Goal: Task Accomplishment & Management: Manage account settings

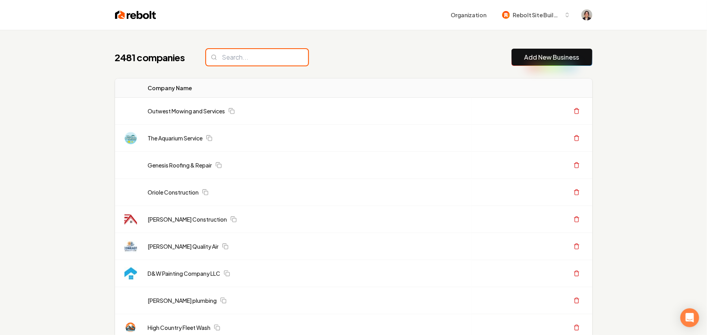
click at [249, 58] on input "search" at bounding box center [257, 57] width 102 height 16
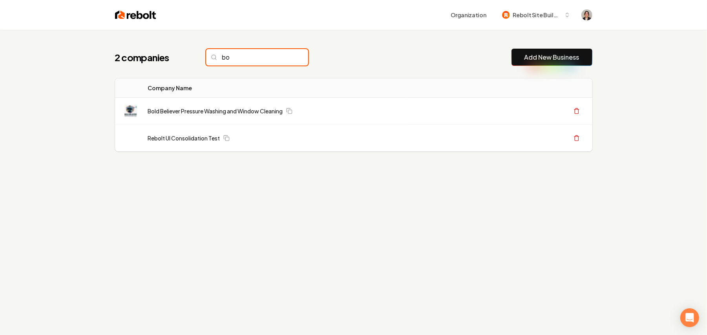
type input "b"
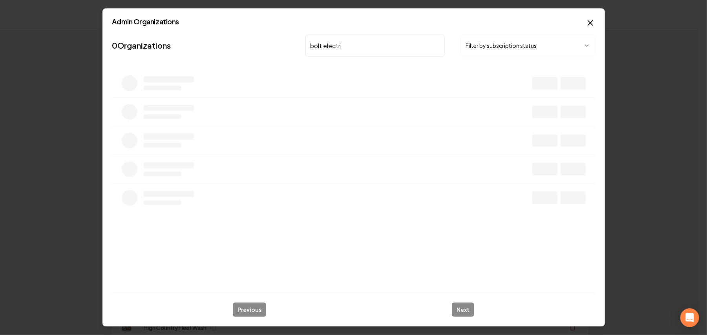
type input "bolt electric"
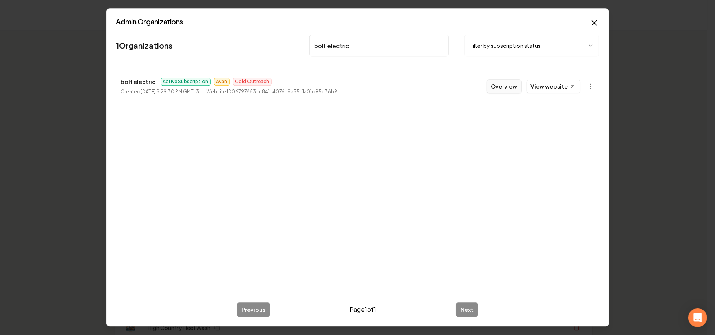
click at [502, 88] on button "Overview" at bounding box center [504, 86] width 35 height 14
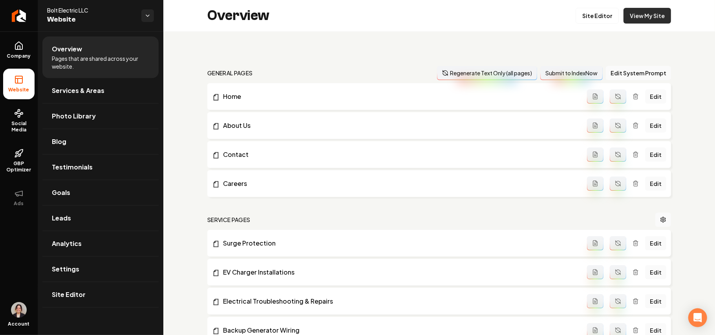
click at [640, 17] on link "View My Site" at bounding box center [646, 16] width 47 height 16
click at [88, 259] on link "Settings" at bounding box center [100, 269] width 116 height 25
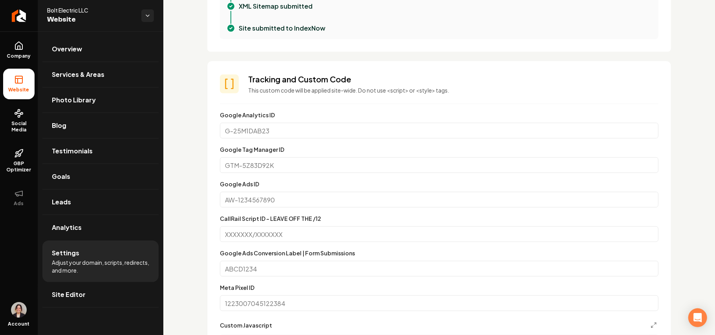
scroll to position [370, 0]
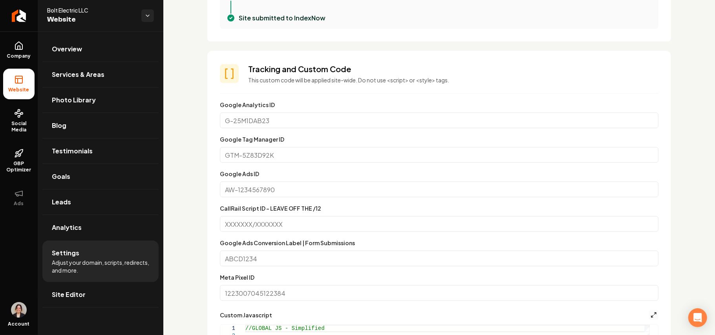
click at [650, 316] on icon "Main content area" at bounding box center [653, 315] width 6 height 6
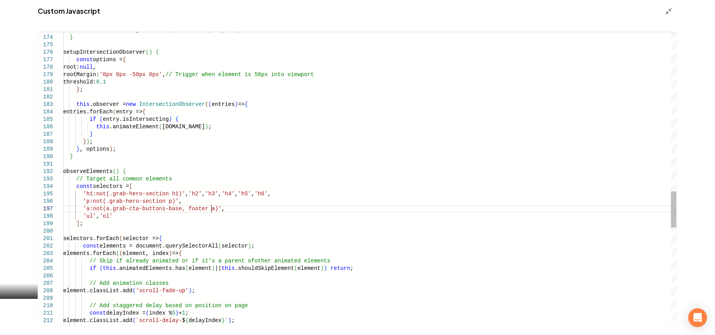
scroll to position [0, 0]
drag, startPoint x: 221, startPoint y: 210, endPoint x: 222, endPoint y: 205, distance: 4.9
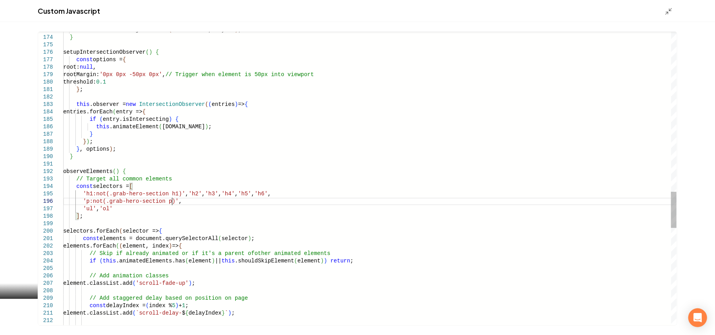
type textarea "**********"
click at [666, 12] on polyline "Main content area" at bounding box center [667, 13] width 2 height 2
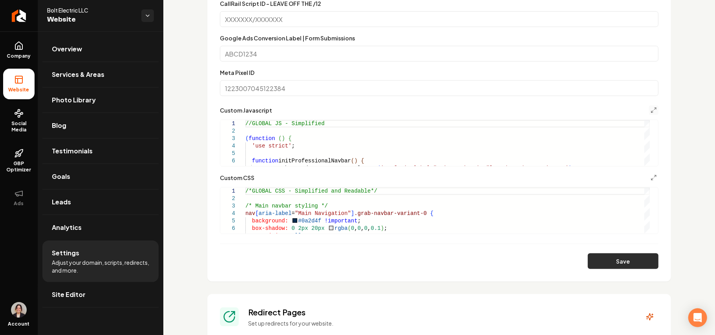
scroll to position [580, 0]
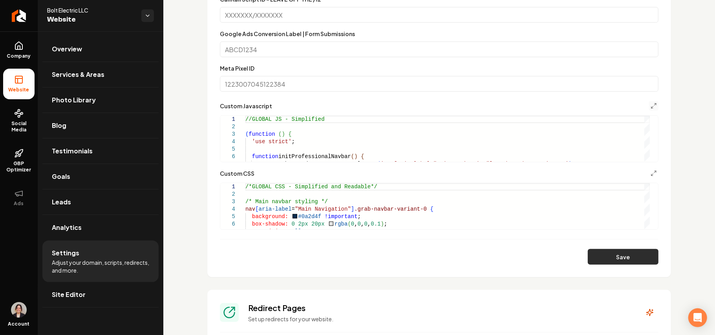
click at [629, 256] on button "Save" at bounding box center [622, 257] width 71 height 16
click at [20, 46] on icon at bounding box center [18, 45] width 9 height 9
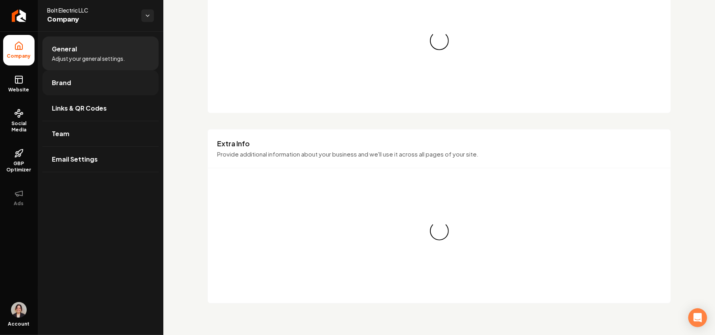
click at [82, 73] on link "Brand" at bounding box center [100, 82] width 116 height 25
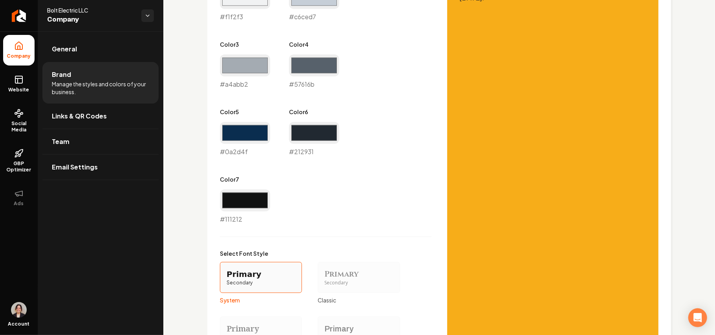
scroll to position [370, 0]
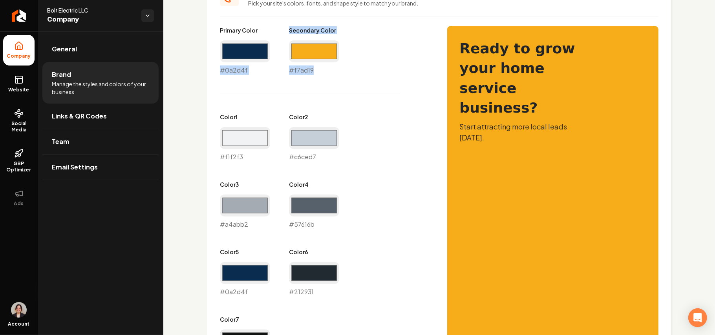
drag, startPoint x: 329, startPoint y: 69, endPoint x: 164, endPoint y: 57, distance: 165.3
click at [164, 57] on div "Logo & Icon Add your business logo and icon to personalize your website appeara…" at bounding box center [438, 132] width 551 height 943
copy div "#0a2d4f Secondary Color #f7ad19"
click at [9, 78] on link "Website" at bounding box center [18, 84] width 31 height 31
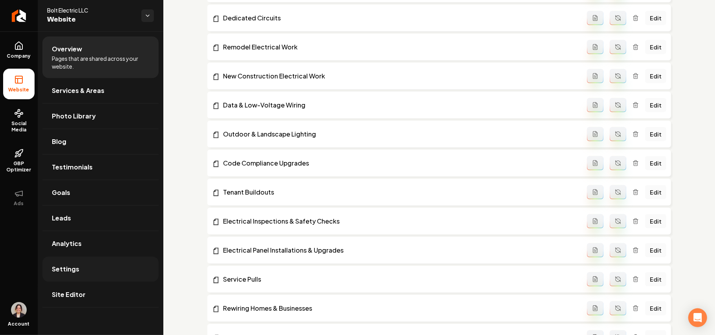
click at [78, 269] on link "Settings" at bounding box center [100, 269] width 116 height 25
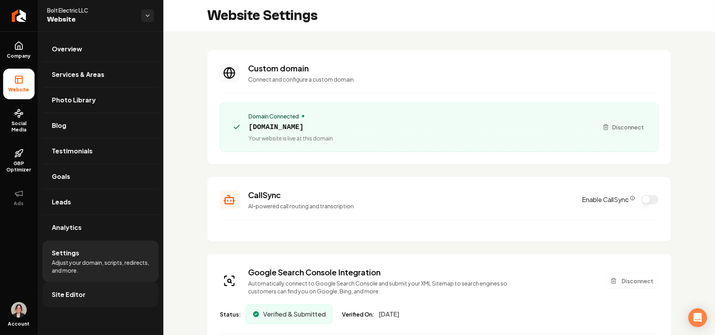
click at [75, 299] on span "Site Editor" at bounding box center [69, 294] width 34 height 9
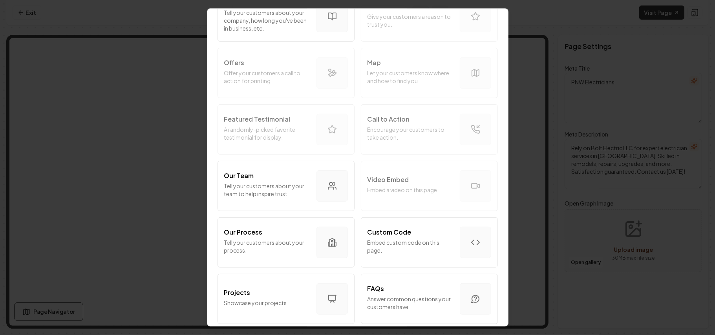
scroll to position [209, 0]
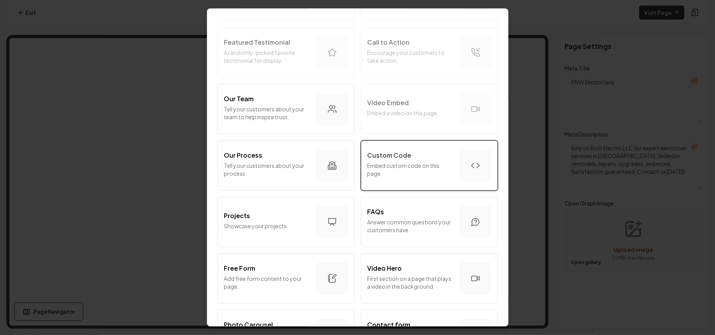
drag, startPoint x: 404, startPoint y: 133, endPoint x: 405, endPoint y: 144, distance: 11.1
click at [405, 138] on div "Intro Section Introduce your business to your customers. Services Tell your cus…" at bounding box center [358, 195] width 282 height 676
click at [405, 159] on p "Custom Code" at bounding box center [389, 155] width 44 height 9
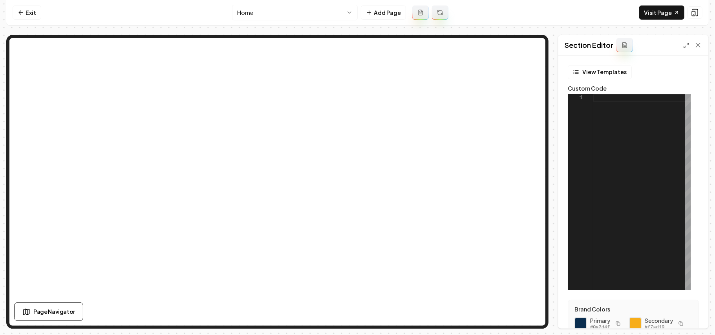
click at [600, 139] on div at bounding box center [642, 192] width 98 height 196
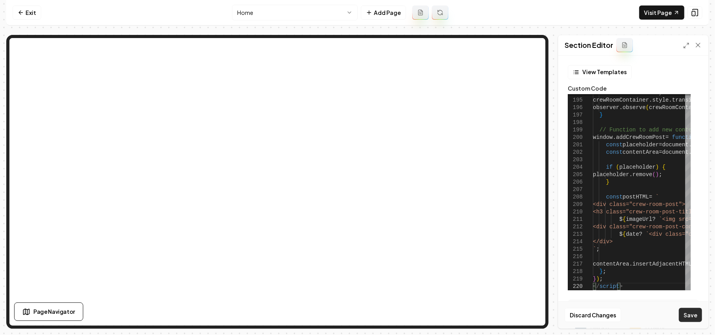
click at [692, 316] on button "Save" at bounding box center [690, 315] width 23 height 14
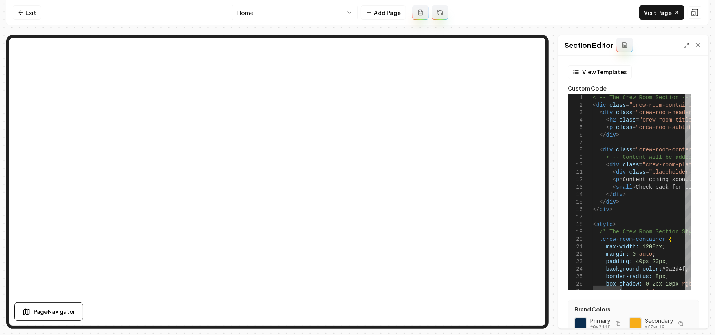
click at [690, 96] on div at bounding box center [687, 105] width 5 height 23
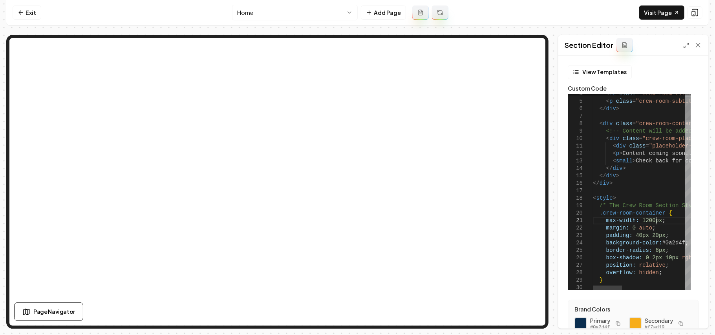
scroll to position [0, 26]
drag, startPoint x: 655, startPoint y: 221, endPoint x: 651, endPoint y: 221, distance: 4.0
drag, startPoint x: 637, startPoint y: 219, endPoint x: 656, endPoint y: 222, distance: 19.0
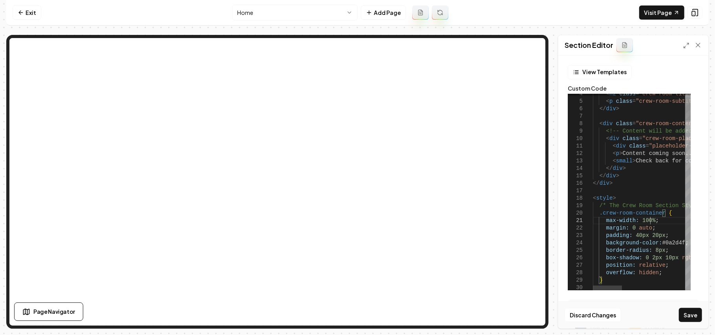
scroll to position [0, 57]
click at [685, 316] on button "Save" at bounding box center [690, 315] width 23 height 14
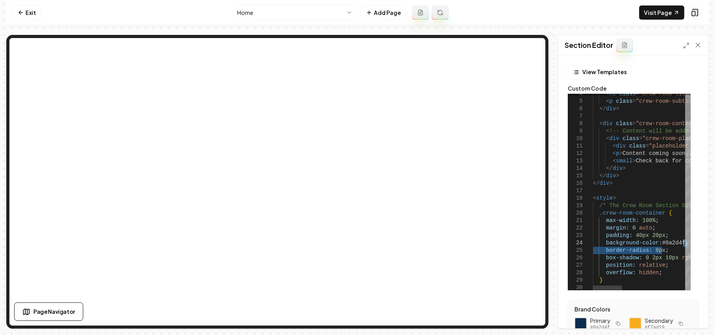
drag, startPoint x: 667, startPoint y: 252, endPoint x: 685, endPoint y: 246, distance: 19.0
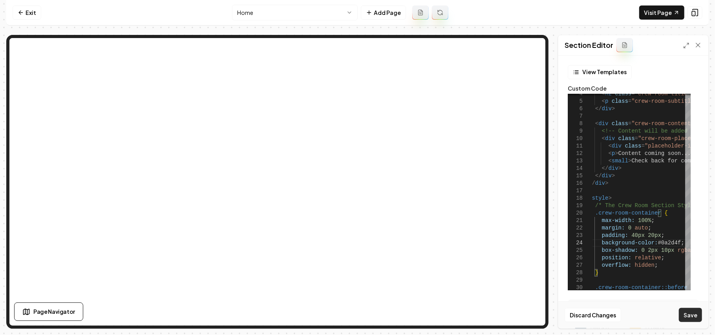
click at [696, 319] on button "Save" at bounding box center [690, 315] width 23 height 14
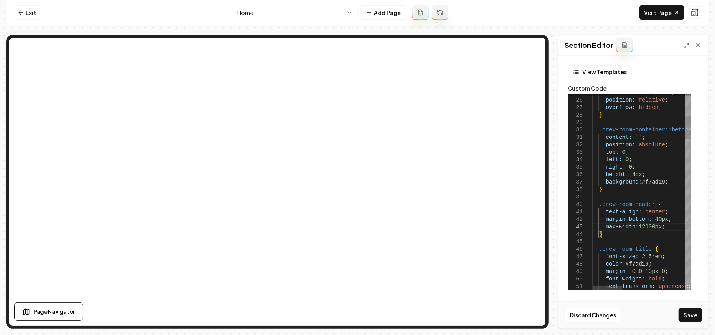
scroll to position [15, 65]
drag, startPoint x: 661, startPoint y: 227, endPoint x: 603, endPoint y: 226, distance: 58.1
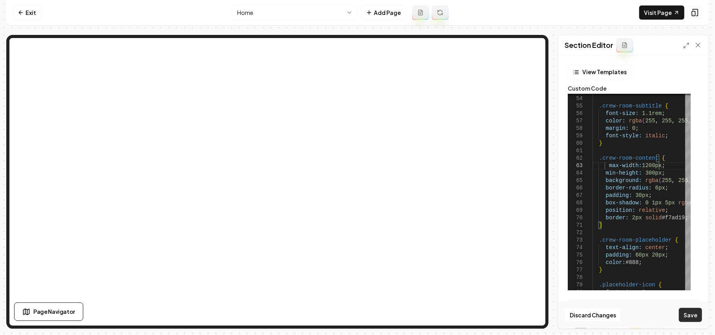
click at [690, 312] on button "Save" at bounding box center [690, 315] width 23 height 14
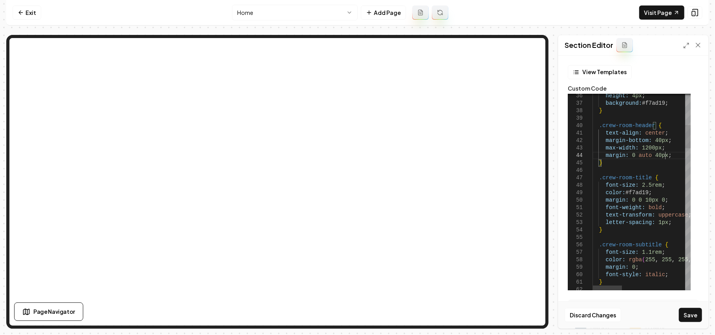
scroll to position [22, 71]
drag, startPoint x: 672, startPoint y: 140, endPoint x: 673, endPoint y: 134, distance: 5.5
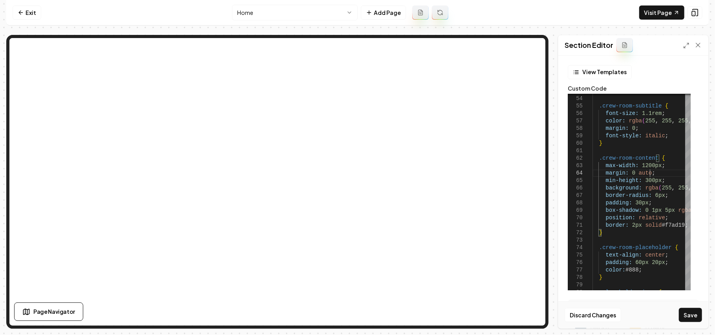
scroll to position [22, 57]
click at [699, 312] on button "Save" at bounding box center [690, 315] width 23 height 14
click at [660, 11] on link "Visit Page" at bounding box center [661, 12] width 45 height 14
click at [686, 151] on div at bounding box center [687, 152] width 5 height 23
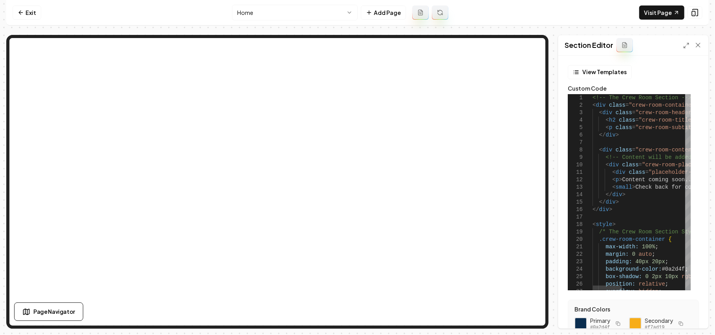
click at [690, 94] on div at bounding box center [687, 105] width 5 height 23
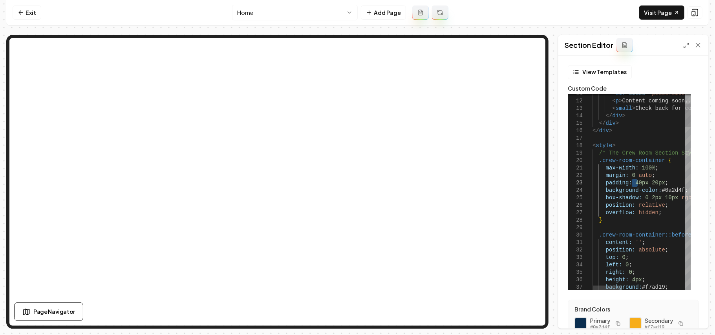
drag, startPoint x: 637, startPoint y: 184, endPoint x: 632, endPoint y: 184, distance: 4.7
click at [686, 323] on div "Discard Changes Save" at bounding box center [633, 314] width 150 height 27
click at [686, 318] on button "Save" at bounding box center [690, 315] width 23 height 14
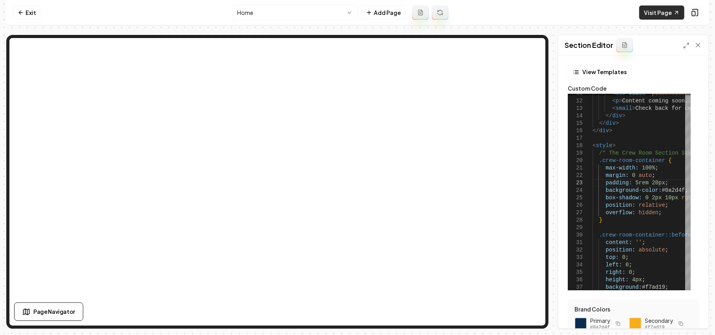
click at [659, 13] on link "Visit Page" at bounding box center [661, 12] width 45 height 14
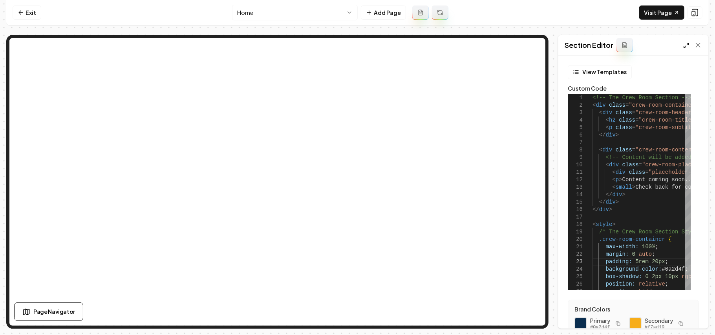
click at [684, 48] on polyline at bounding box center [685, 47] width 2 height 2
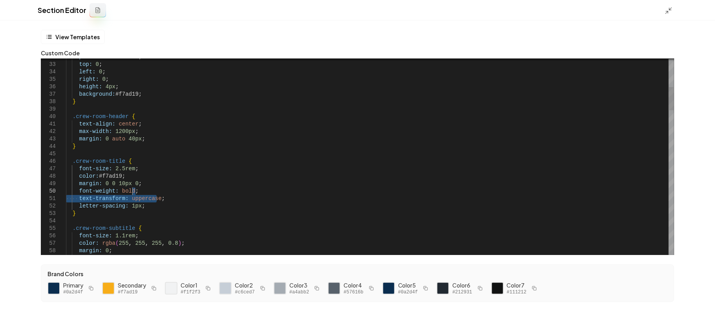
drag, startPoint x: 165, startPoint y: 197, endPoint x: 165, endPoint y: 191, distance: 6.3
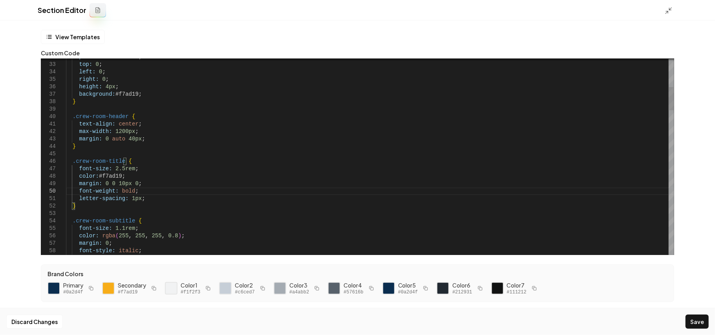
click at [701, 320] on button "Save" at bounding box center [696, 322] width 23 height 14
click at [666, 14] on icon at bounding box center [668, 11] width 8 height 8
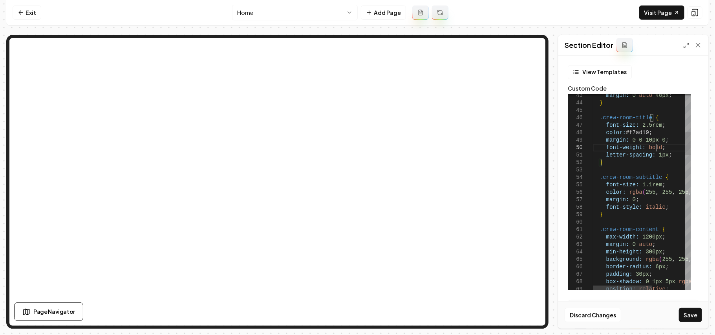
drag, startPoint x: 677, startPoint y: 208, endPoint x: 676, endPoint y: 202, distance: 5.2
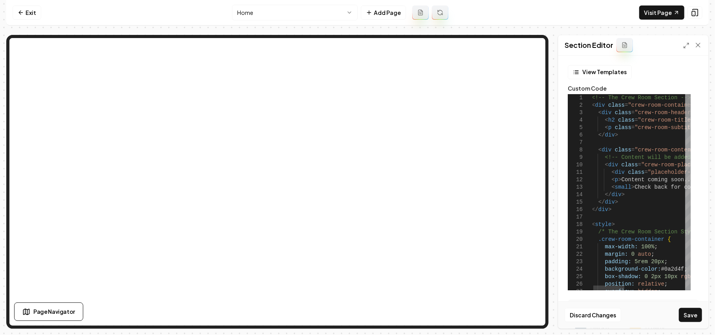
drag, startPoint x: 609, startPoint y: 129, endPoint x: 605, endPoint y: 120, distance: 10.2
click at [694, 315] on button "Save" at bounding box center [690, 315] width 23 height 14
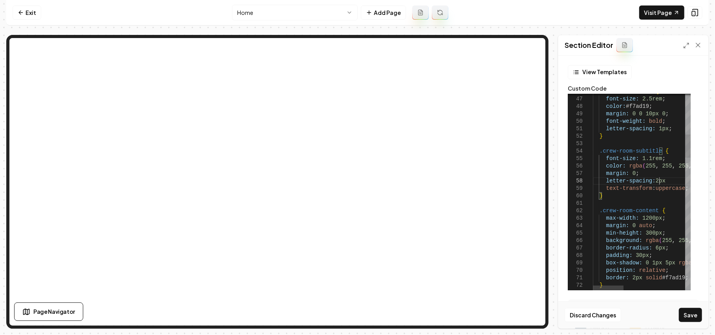
scroll to position [58, 68]
click at [680, 323] on div "Discard Changes Save" at bounding box center [633, 314] width 150 height 27
click at [688, 313] on button "Save" at bounding box center [690, 315] width 23 height 14
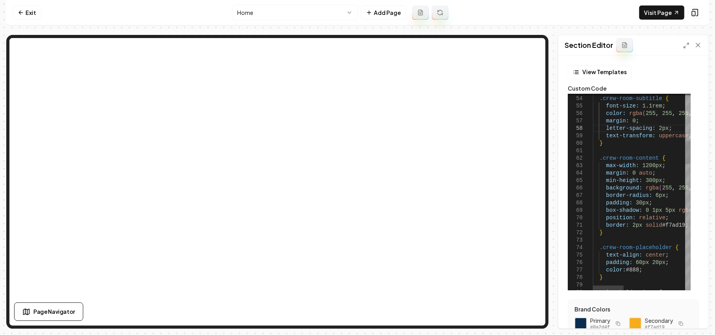
scroll to position [58, 0]
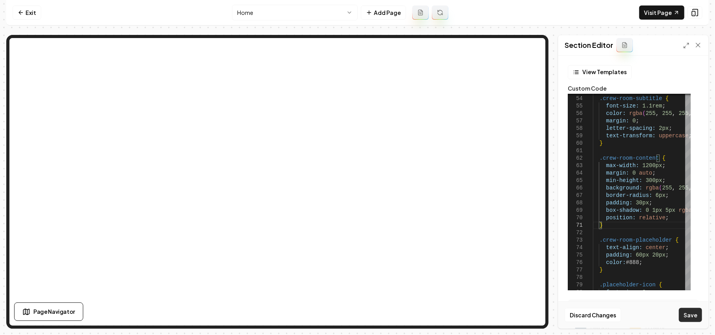
click at [685, 319] on button "Save" at bounding box center [690, 315] width 23 height 14
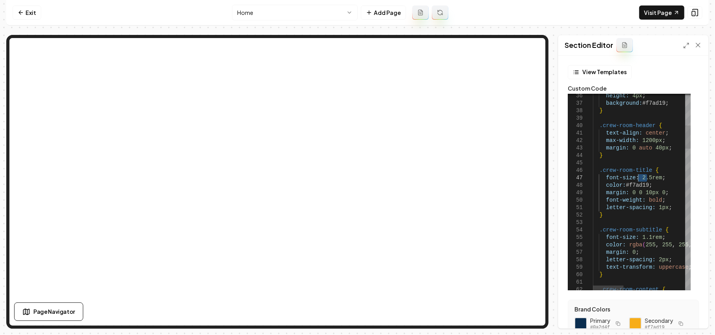
drag, startPoint x: 647, startPoint y: 179, endPoint x: 637, endPoint y: 180, distance: 10.2
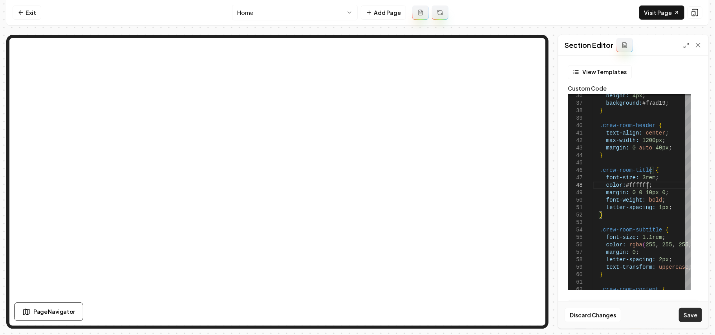
click at [691, 312] on button "Save" at bounding box center [690, 315] width 23 height 14
drag, startPoint x: 650, startPoint y: 192, endPoint x: 668, endPoint y: 192, distance: 17.7
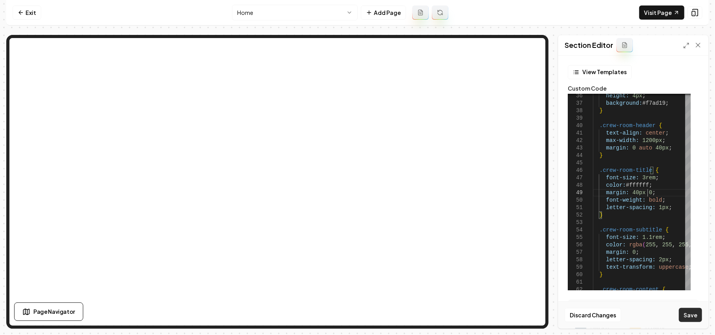
click at [683, 316] on button "Save" at bounding box center [690, 315] width 23 height 14
type textarea "**********"
click at [690, 314] on button "Save" at bounding box center [690, 315] width 23 height 14
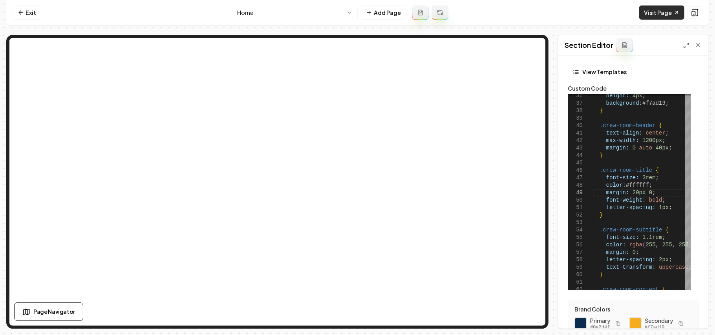
click at [673, 12] on icon at bounding box center [676, 12] width 6 height 6
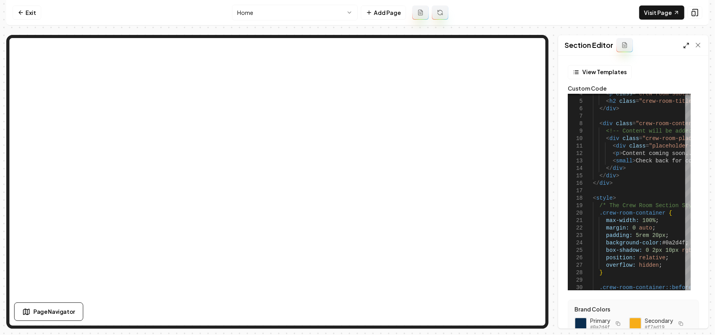
click at [685, 49] on icon at bounding box center [686, 45] width 6 height 6
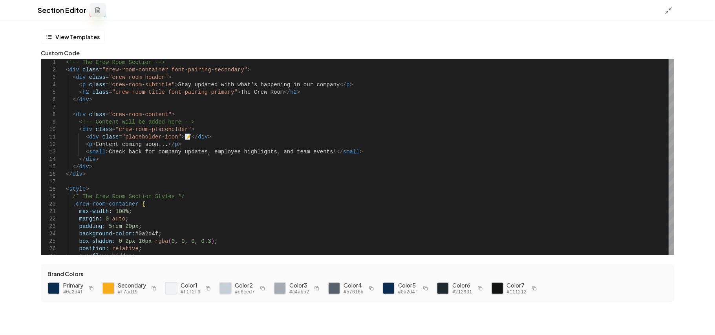
click at [673, 8] on div at bounding box center [670, 10] width 13 height 9
click at [669, 8] on polyline at bounding box center [670, 9] width 2 height 2
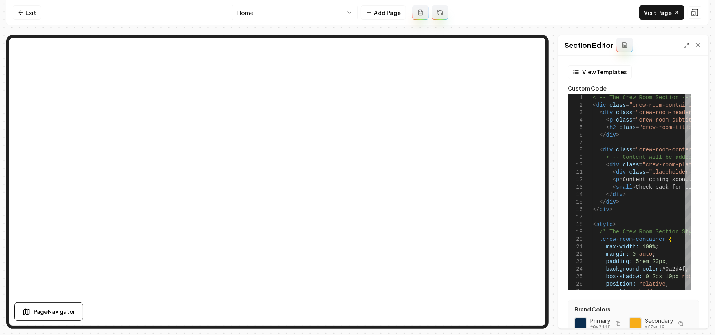
click at [33, 13] on link "Exit" at bounding box center [27, 12] width 29 height 14
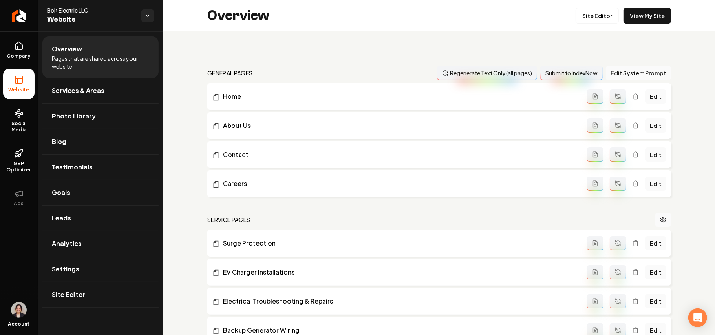
click at [75, 267] on span "Settings" at bounding box center [65, 269] width 27 height 9
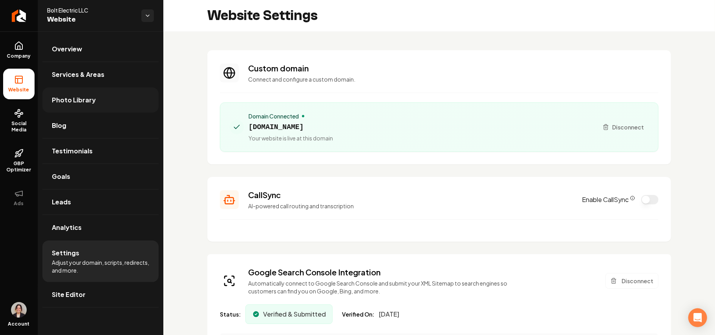
click at [80, 93] on link "Photo Library" at bounding box center [100, 100] width 116 height 25
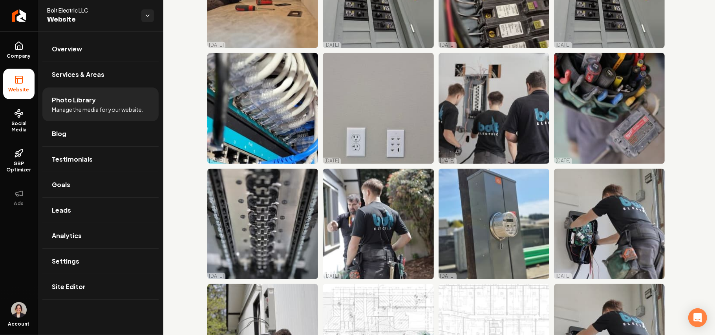
scroll to position [575, 0]
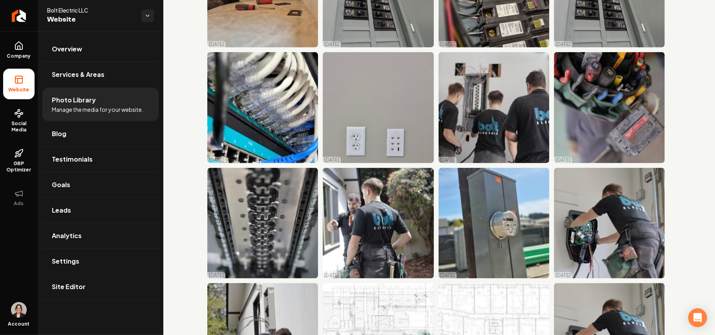
click at [118, 290] on link "Site Editor" at bounding box center [100, 286] width 116 height 25
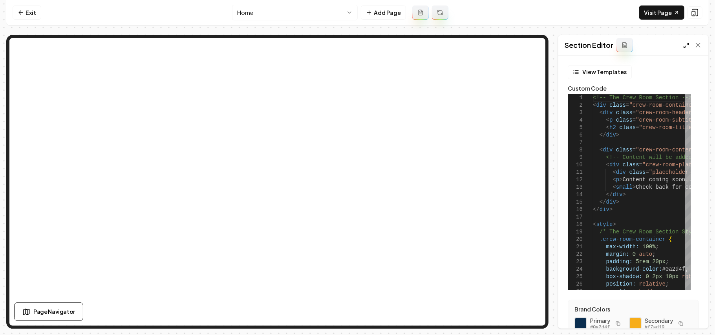
click at [687, 42] on icon at bounding box center [686, 45] width 6 height 6
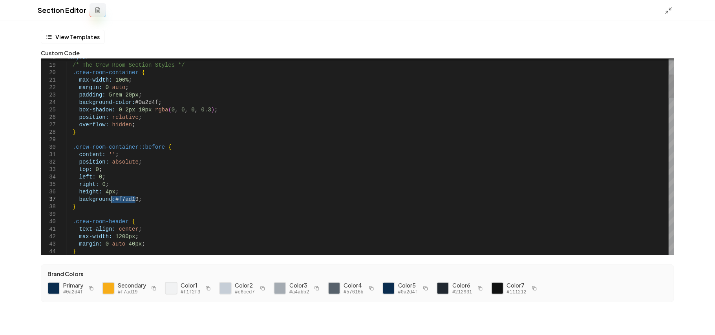
drag, startPoint x: 135, startPoint y: 200, endPoint x: 111, endPoint y: 202, distance: 23.6
drag, startPoint x: 154, startPoint y: 201, endPoint x: 130, endPoint y: 202, distance: 23.6
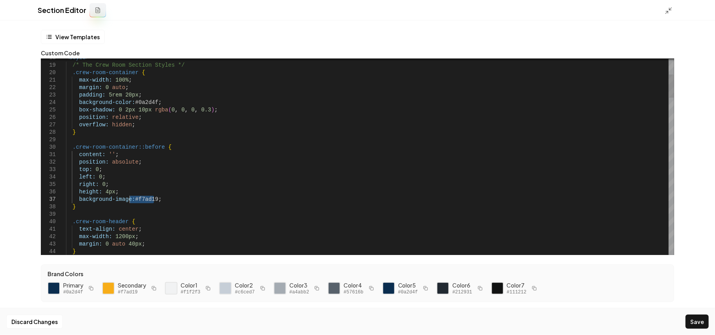
drag, startPoint x: 126, startPoint y: 100, endPoint x: 111, endPoint y: 102, distance: 14.7
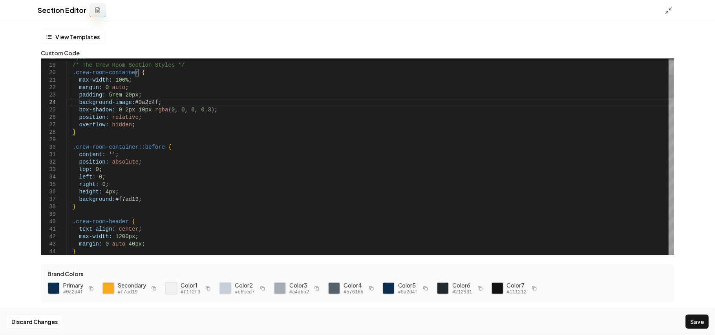
click at [700, 319] on button "Save" at bounding box center [696, 322] width 23 height 14
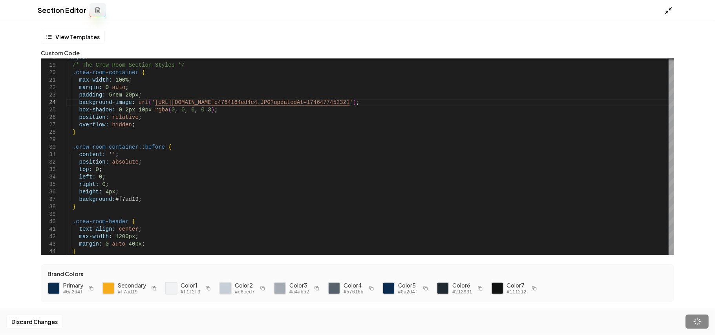
click at [668, 11] on line at bounding box center [667, 12] width 2 height 2
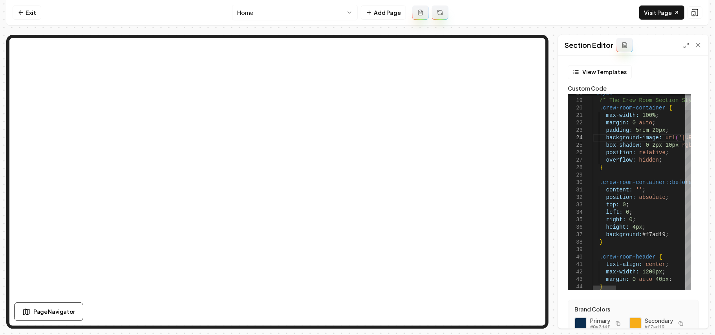
scroll to position [29, 72]
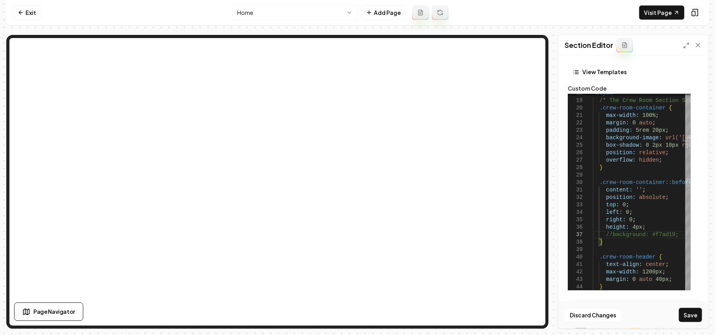
click at [686, 313] on button "Save" at bounding box center [690, 315] width 23 height 14
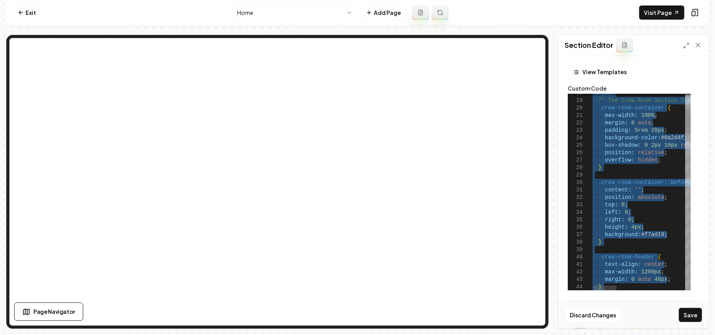
type textarea "**********"
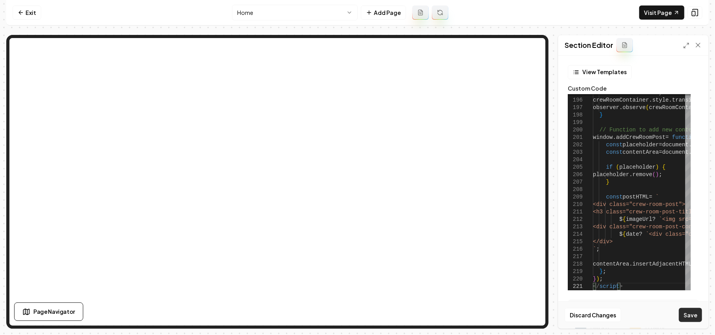
click at [683, 315] on button "Save" at bounding box center [690, 315] width 23 height 14
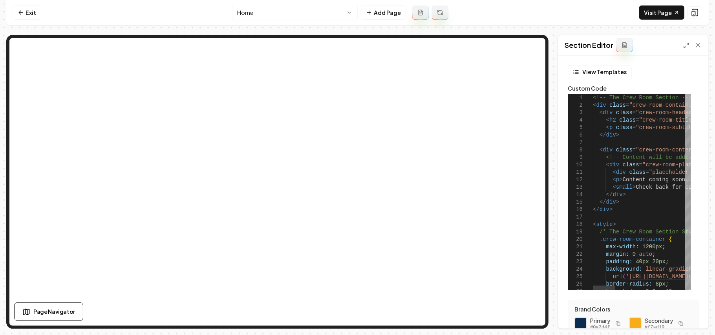
click at [690, 94] on div at bounding box center [687, 105] width 5 height 23
click at [685, 42] on icon at bounding box center [686, 45] width 6 height 6
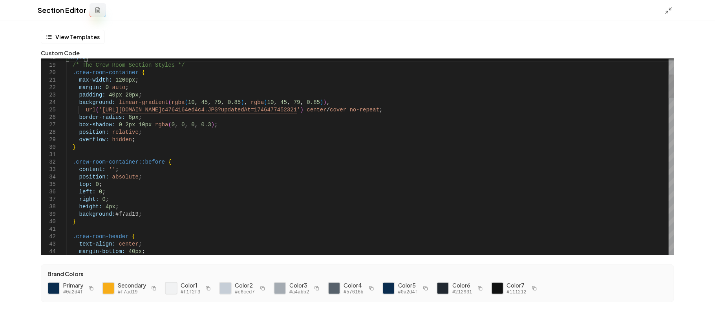
type textarea "*********"
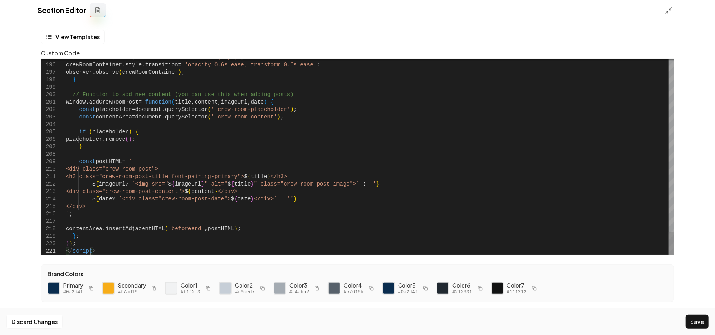
scroll to position [7, 0]
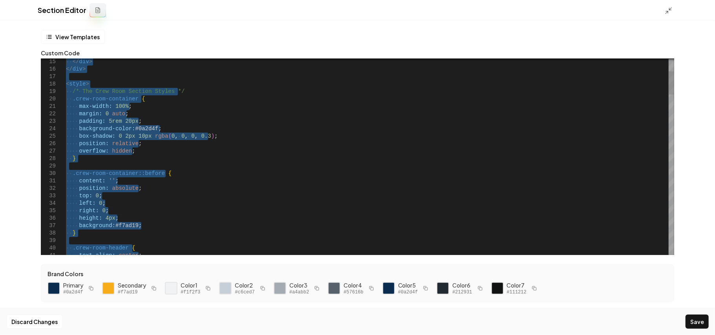
drag, startPoint x: 86, startPoint y: 234, endPoint x: 71, endPoint y: 95, distance: 140.5
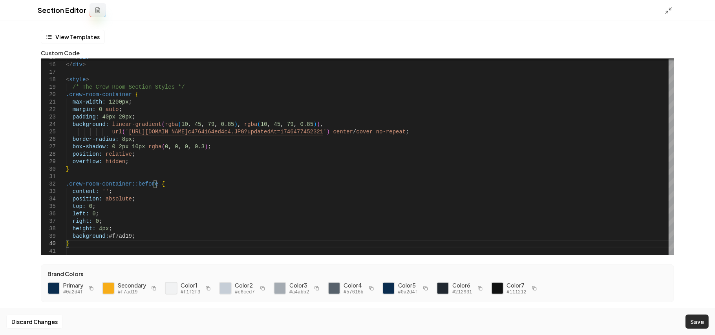
click at [696, 320] on button "Save" at bounding box center [696, 322] width 23 height 14
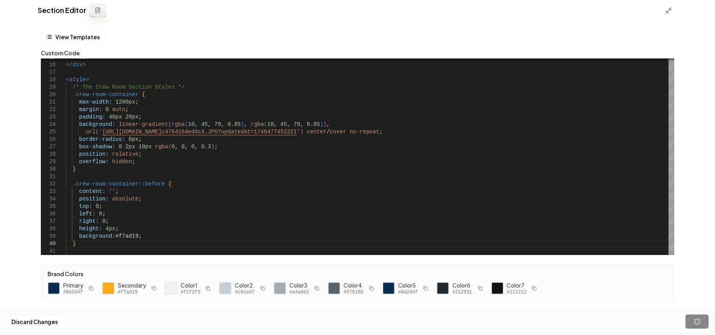
click at [666, 6] on div at bounding box center [670, 10] width 13 height 9
click at [666, 7] on icon at bounding box center [668, 11] width 8 height 8
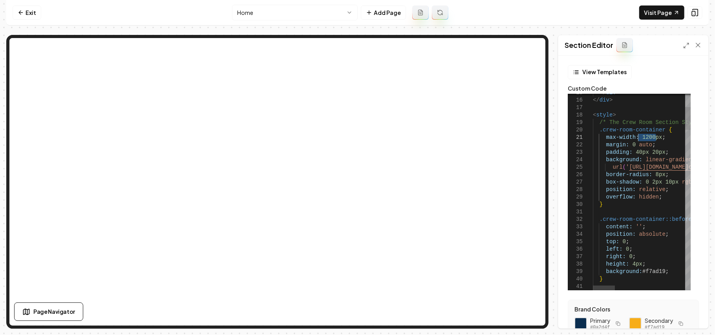
drag, startPoint x: 657, startPoint y: 137, endPoint x: 638, endPoint y: 137, distance: 18.8
click at [686, 314] on button "Save" at bounding box center [690, 315] width 23 height 14
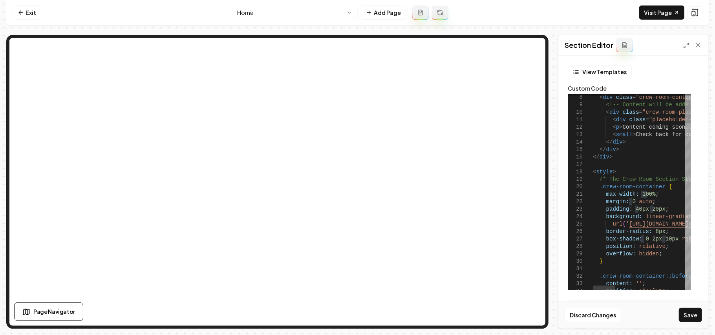
drag, startPoint x: 644, startPoint y: 209, endPoint x: 633, endPoint y: 210, distance: 11.8
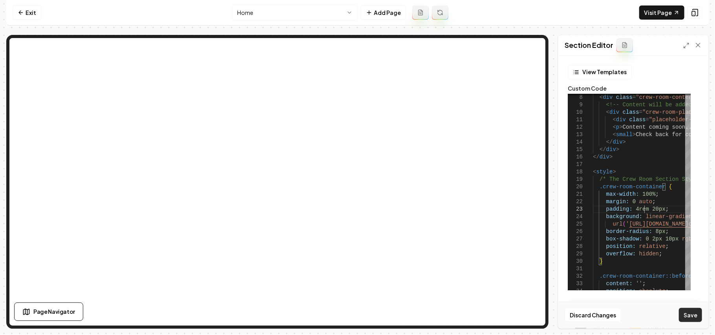
click at [697, 319] on button "Save" at bounding box center [690, 315] width 23 height 14
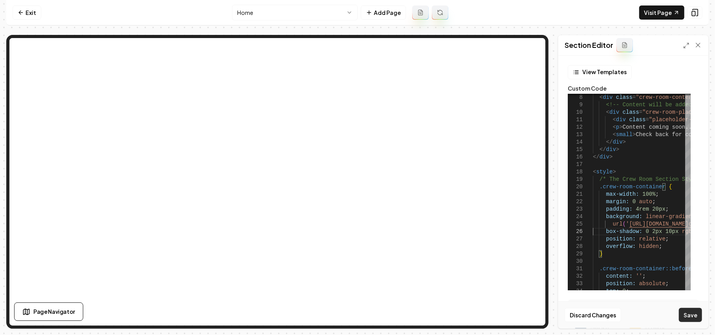
click at [695, 311] on button "Save" at bounding box center [690, 315] width 23 height 14
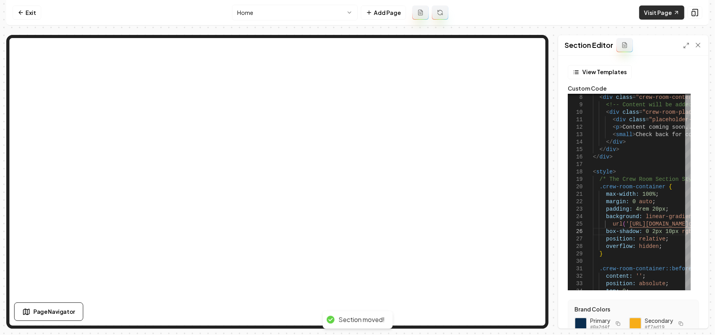
click at [659, 15] on link "Visit Page" at bounding box center [661, 12] width 45 height 14
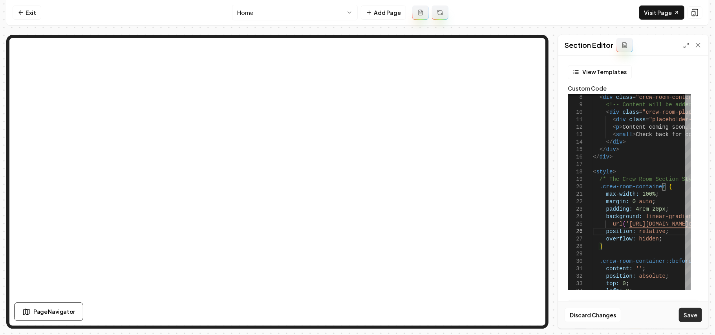
click at [684, 314] on button "Save" at bounding box center [690, 315] width 23 height 14
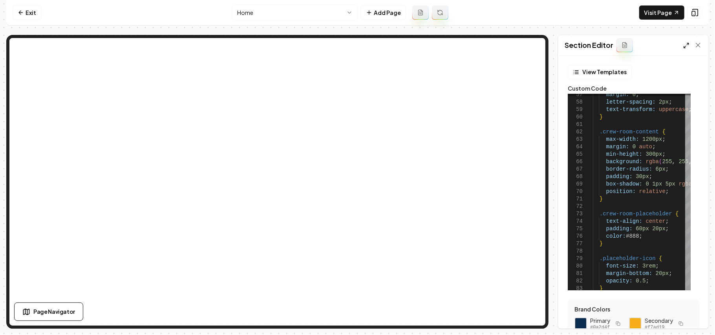
click at [688, 43] on polyline at bounding box center [688, 44] width 2 height 2
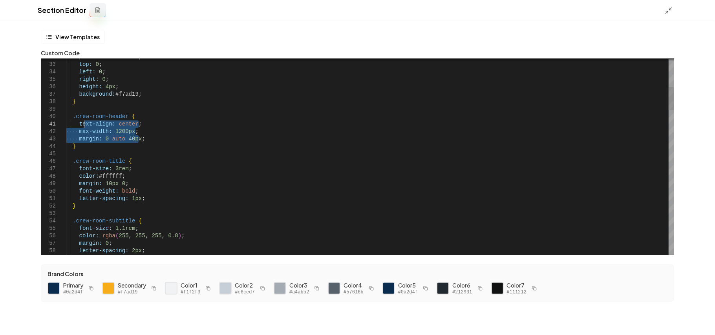
drag, startPoint x: 148, startPoint y: 139, endPoint x: 82, endPoint y: 123, distance: 68.2
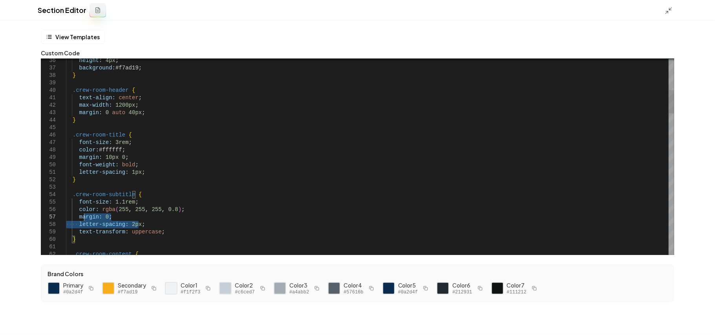
drag, startPoint x: 164, startPoint y: 228, endPoint x: 73, endPoint y: 214, distance: 92.0
drag, startPoint x: 76, startPoint y: 198, endPoint x: 79, endPoint y: 202, distance: 5.0
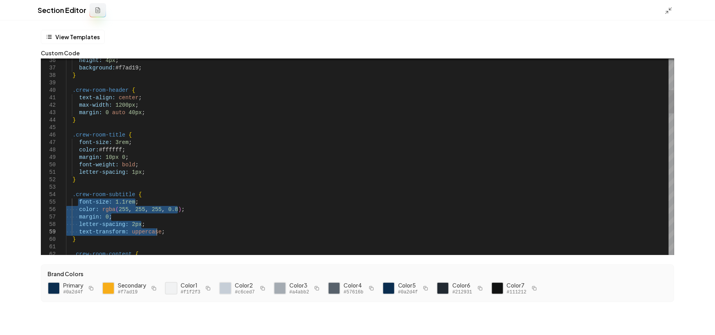
drag, startPoint x: 77, startPoint y: 201, endPoint x: 159, endPoint y: 234, distance: 88.3
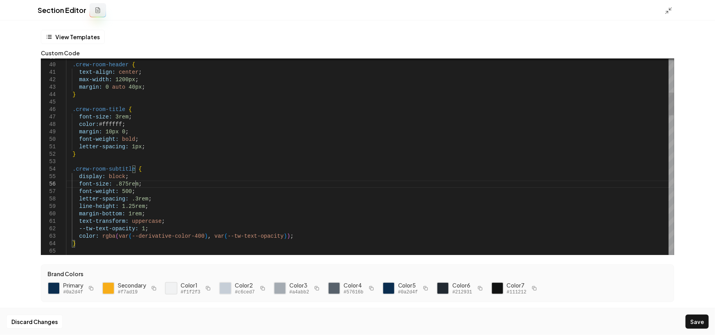
click at [699, 321] on button "Save" at bounding box center [696, 322] width 23 height 14
click at [667, 7] on icon at bounding box center [668, 11] width 8 height 8
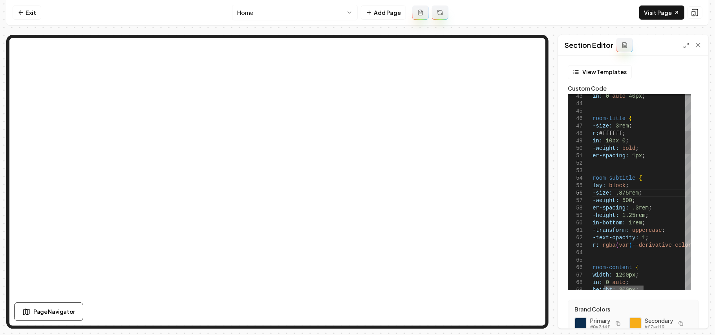
click at [622, 290] on div at bounding box center [624, 288] width 40 height 5
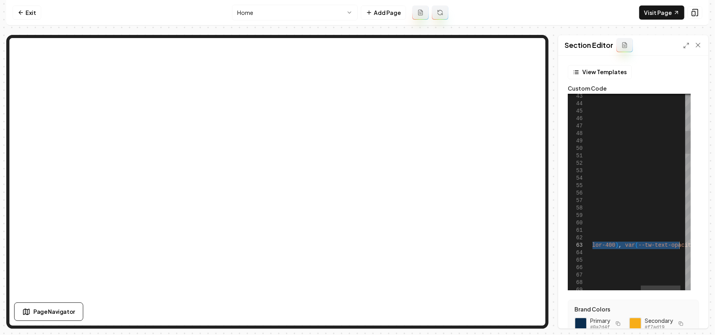
drag, startPoint x: 615, startPoint y: 247, endPoint x: 680, endPoint y: 247, distance: 64.8
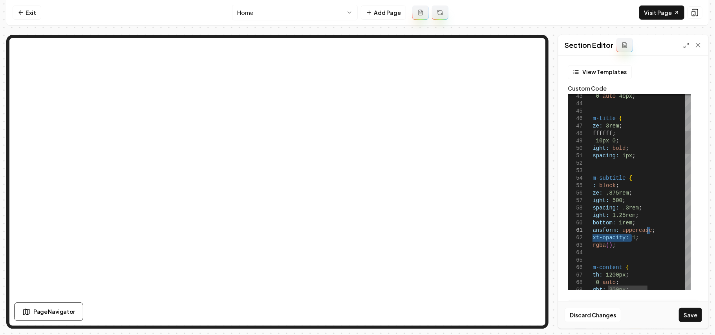
drag, startPoint x: 637, startPoint y: 236, endPoint x: 653, endPoint y: 234, distance: 17.0
click at [606, 286] on div at bounding box center [626, 288] width 40 height 5
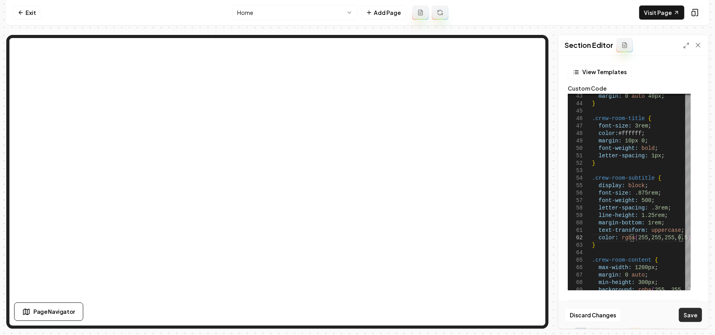
click at [686, 312] on button "Save" at bounding box center [690, 315] width 23 height 14
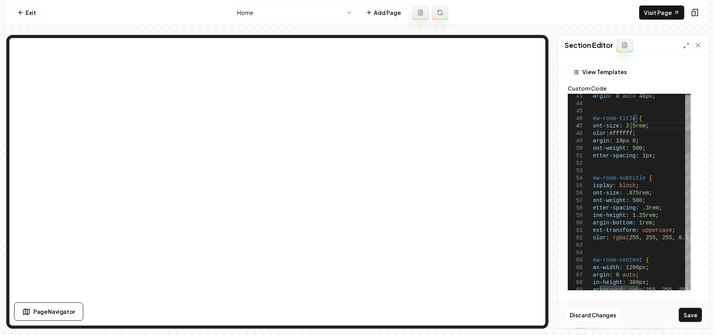
scroll to position [51, 53]
click at [690, 313] on button "Save" at bounding box center [690, 315] width 23 height 14
click at [599, 286] on div at bounding box center [619, 288] width 40 height 5
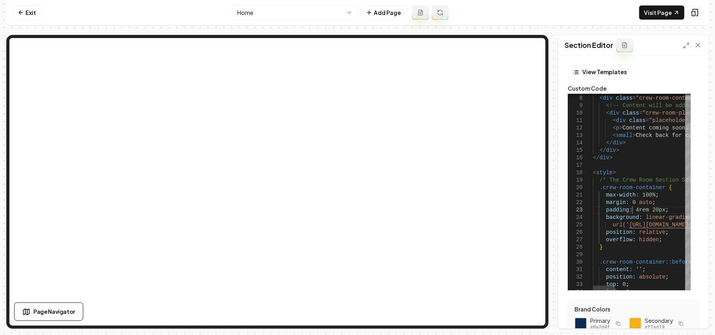
scroll to position [51, 54]
type textarea "**********"
click at [690, 316] on button "Save" at bounding box center [690, 315] width 23 height 14
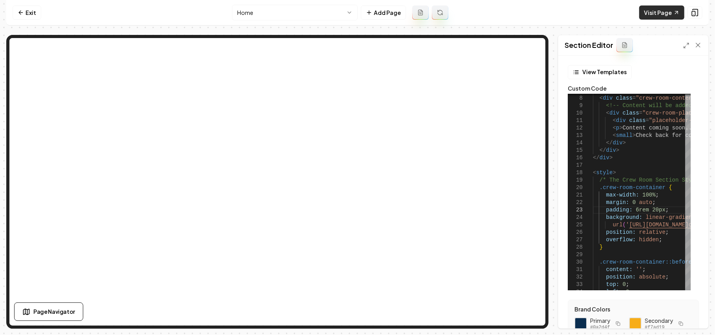
click at [654, 13] on link "Visit Page" at bounding box center [661, 12] width 45 height 14
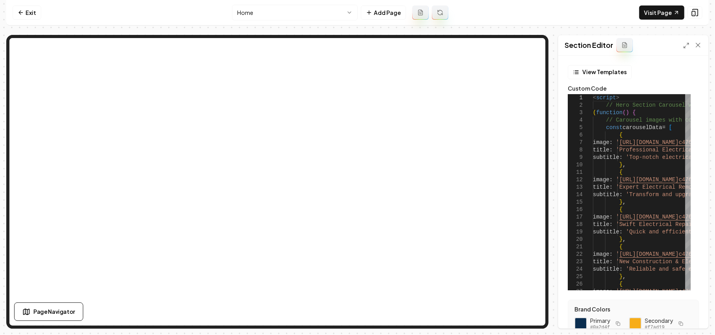
click at [689, 49] on div at bounding box center [692, 45] width 19 height 8
click at [688, 49] on icon at bounding box center [686, 45] width 6 height 6
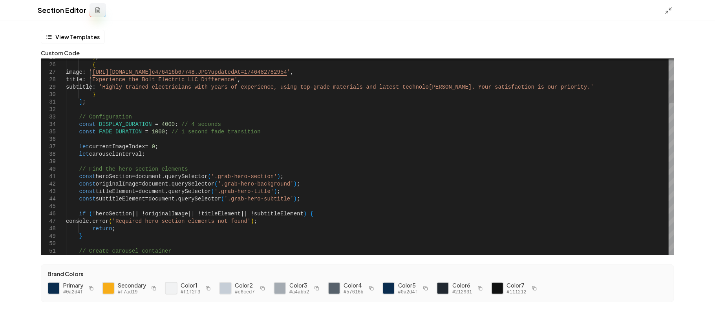
scroll to position [0, 178]
drag, startPoint x: 178, startPoint y: 126, endPoint x: 182, endPoint y: 126, distance: 4.3
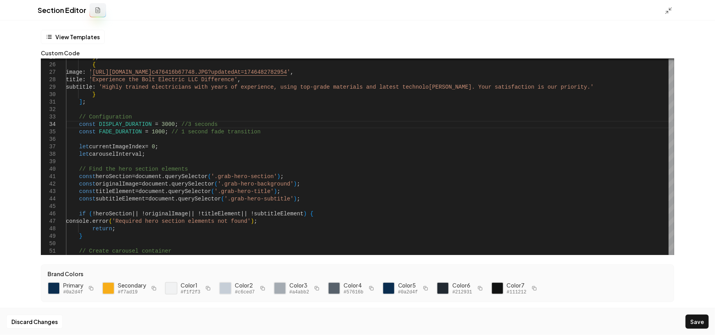
type textarea "**********"
click at [704, 323] on button "Save" at bounding box center [696, 322] width 23 height 14
click at [667, 9] on icon at bounding box center [668, 11] width 8 height 8
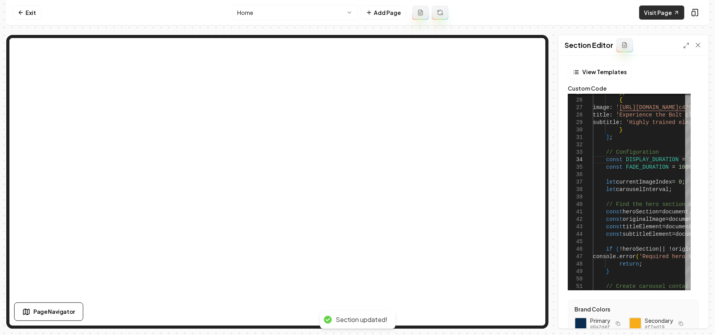
click at [649, 18] on link "Visit Page" at bounding box center [661, 12] width 45 height 14
click at [33, 7] on link "Exit" at bounding box center [27, 12] width 29 height 14
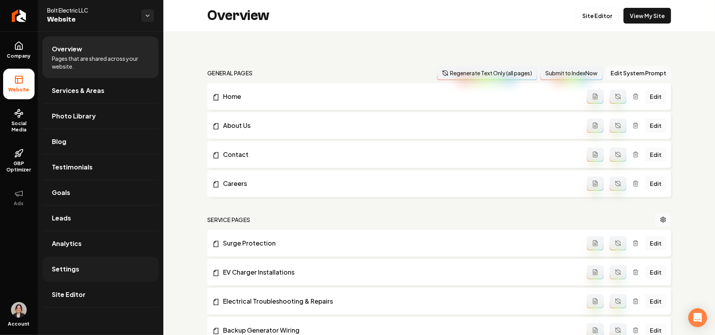
click at [57, 269] on span "Settings" at bounding box center [65, 269] width 27 height 9
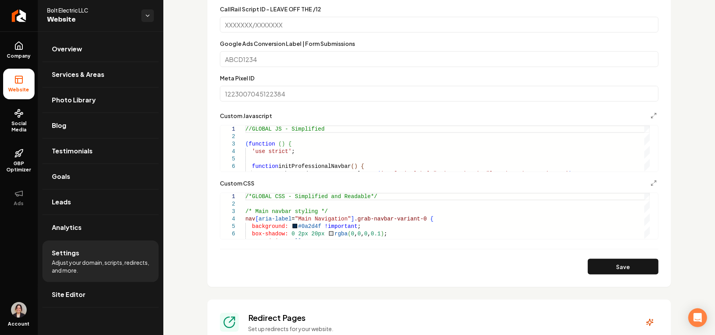
scroll to position [575, 0]
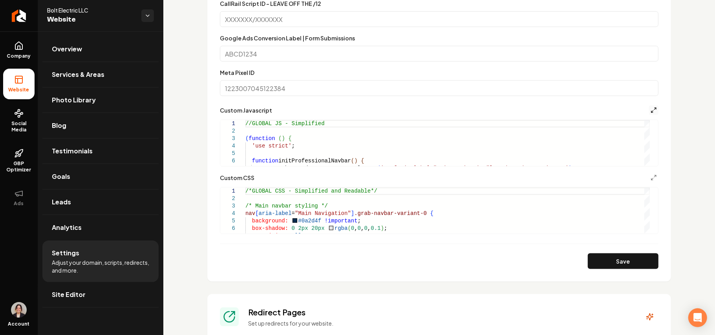
click at [654, 110] on line "Main content area" at bounding box center [655, 109] width 2 height 2
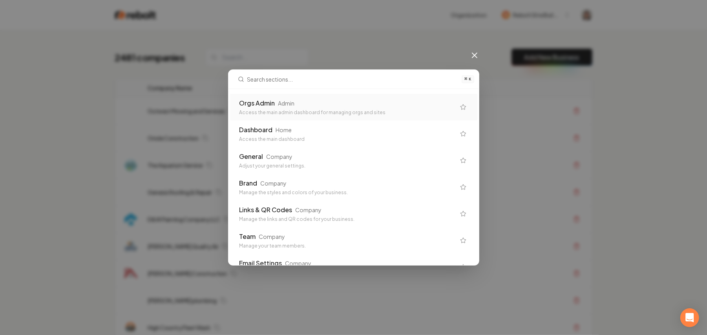
click at [326, 111] on div "Access the main admin dashboard for managing orgs and sites" at bounding box center [347, 112] width 216 height 6
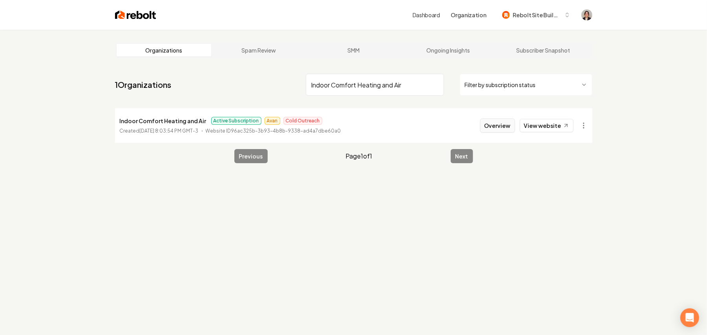
type input "Indoor Comfort Heating and Air"
click at [489, 124] on button "Overview" at bounding box center [497, 126] width 35 height 14
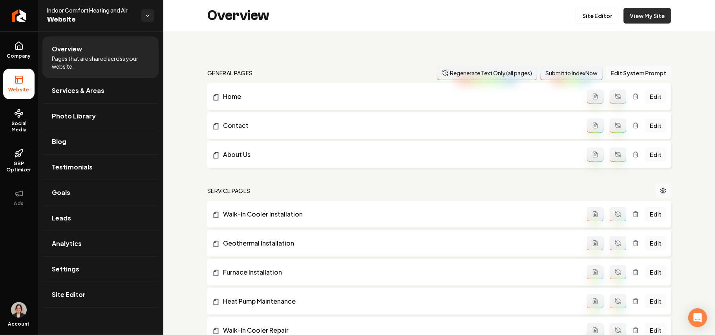
click at [650, 18] on link "View My Site" at bounding box center [646, 16] width 47 height 16
click at [648, 125] on link "Edit" at bounding box center [655, 126] width 21 height 14
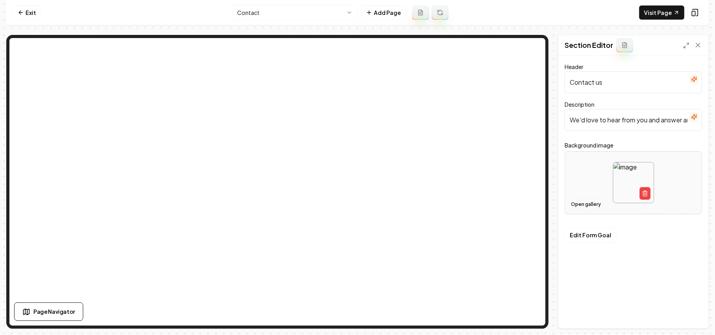
click at [582, 206] on button "Open gallery" at bounding box center [585, 204] width 35 height 13
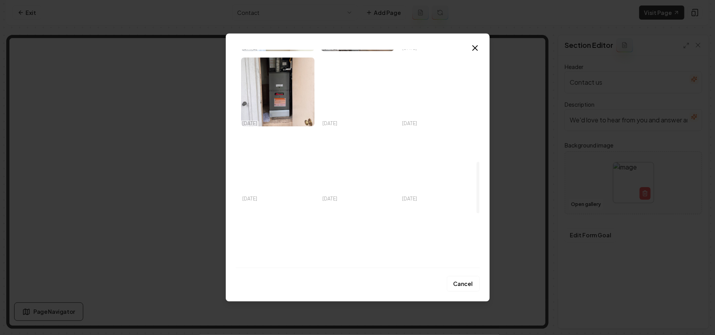
scroll to position [289, 0]
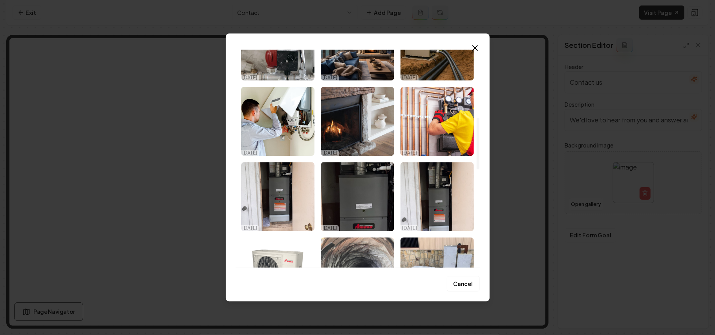
click at [442, 133] on img "Select image image_68d3efaf5c7cd75eb81911a8.jpeg" at bounding box center [436, 121] width 73 height 69
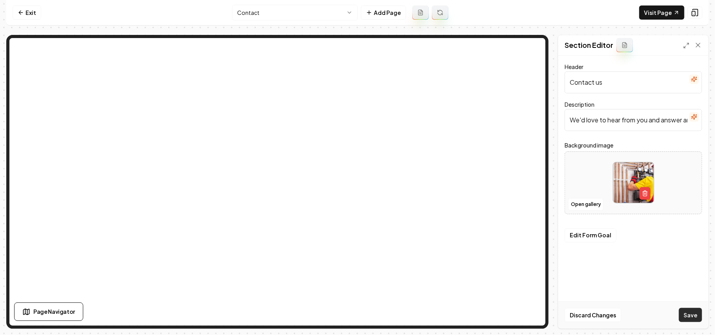
click at [697, 317] on button "Save" at bounding box center [690, 315] width 23 height 14
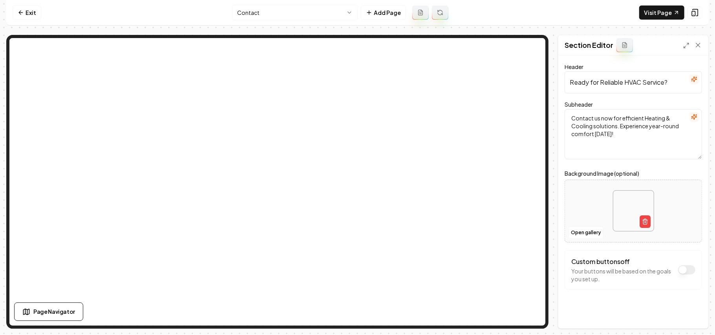
click at [313, 16] on html "Computer Required This feature is only available on a computer. Please switch t…" at bounding box center [357, 167] width 715 height 335
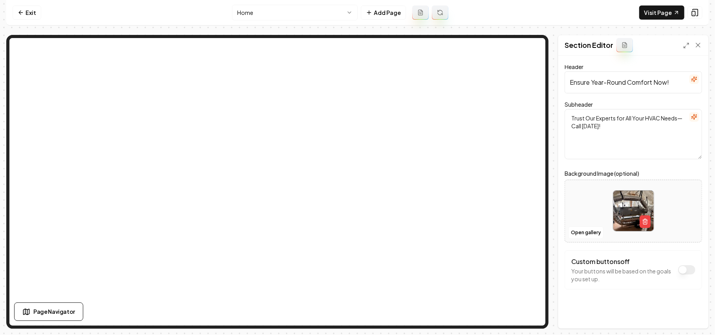
click at [260, 17] on html "Computer Required This feature is only available on a computer. Please switch t…" at bounding box center [357, 167] width 715 height 335
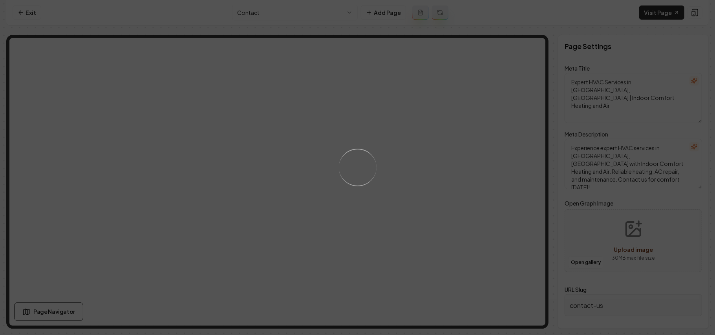
drag, startPoint x: 540, startPoint y: 57, endPoint x: 513, endPoint y: 319, distance: 262.7
click at [513, 319] on div "Loading..." at bounding box center [357, 167] width 715 height 335
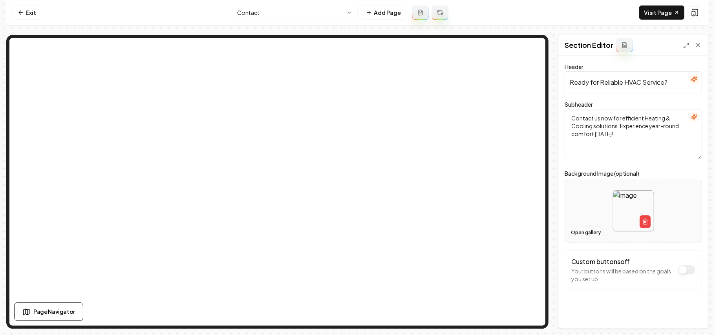
click at [594, 233] on button "Open gallery" at bounding box center [585, 232] width 35 height 13
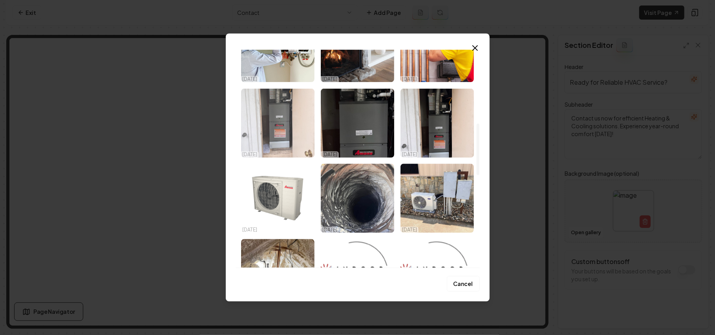
scroll to position [314, 0]
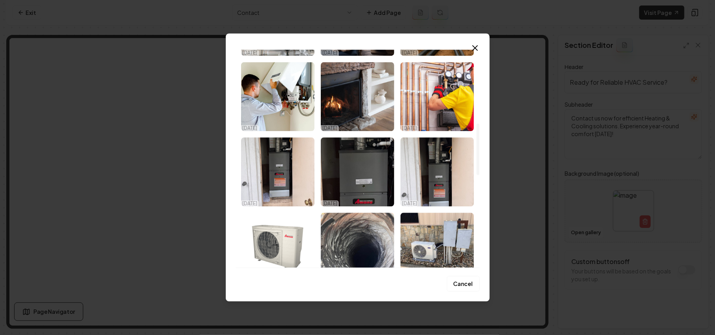
click at [276, 104] on img "Select image image_68d3f08b5c7cd75eb81ee4bc.jpeg" at bounding box center [277, 96] width 73 height 69
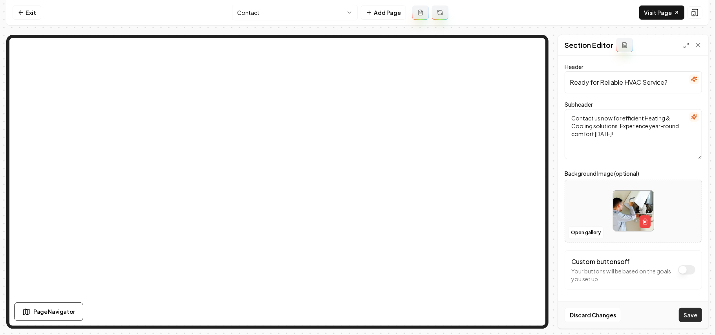
click at [686, 319] on button "Save" at bounding box center [690, 315] width 23 height 14
click at [293, 10] on html "Computer Required This feature is only available on a computer. Please switch t…" at bounding box center [357, 167] width 715 height 335
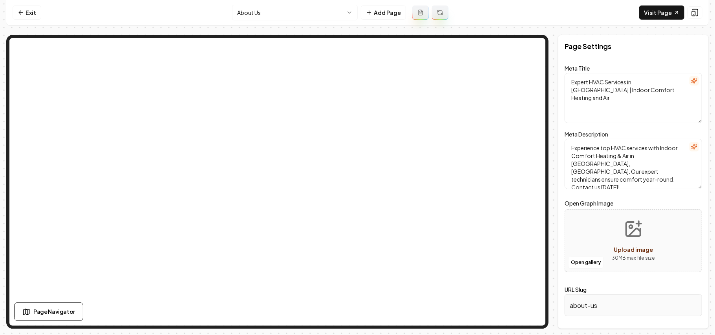
click at [318, 9] on html "Computer Required This feature is only available on a computer. Please switch t…" at bounding box center [357, 167] width 715 height 335
click at [258, 14] on html "Computer Required This feature is only available on a computer. Please switch t…" at bounding box center [357, 167] width 715 height 335
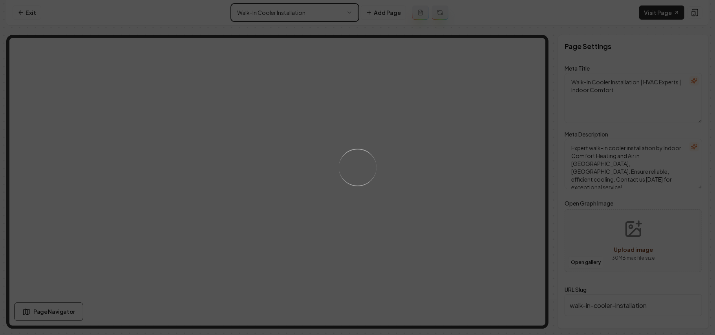
type textarea "HVAC Services & Repair in Lindale | Indoor Comfort Heating & Air"
type textarea "Experience exceptional HVAC services with Indoor Comfort Heating and Air. Servi…"
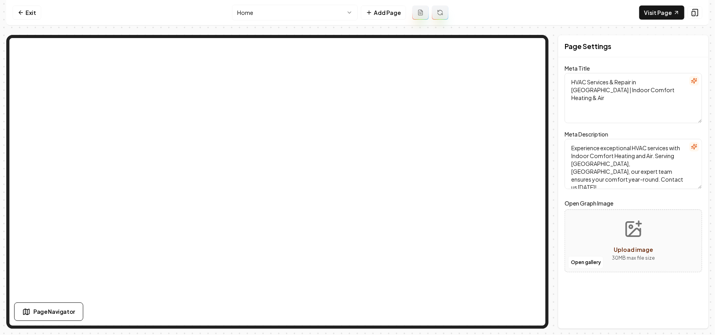
click at [286, 16] on html "Computer Required This feature is only available on a computer. Please switch t…" at bounding box center [357, 167] width 715 height 335
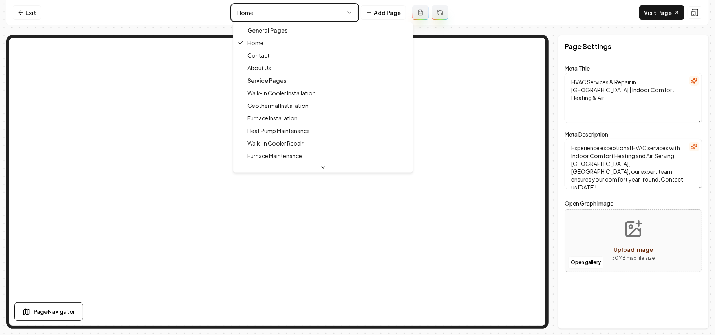
type textarea "Expert HVAC Services in Lindale, TX | Indoor Comfort Heating and Air"
type textarea "Experience expert HVAC services in Lindale, TX with Indoor Comfort Heating and …"
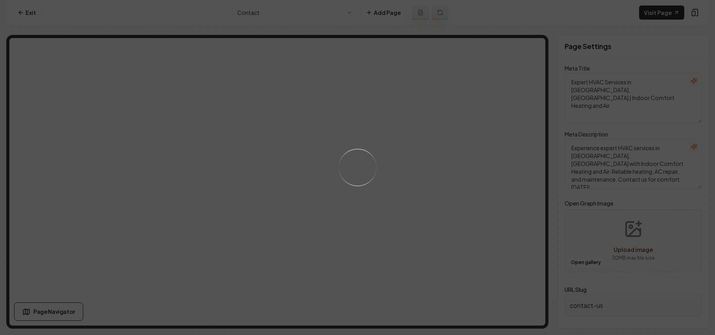
click at [311, 13] on div "Loading..." at bounding box center [357, 167] width 715 height 335
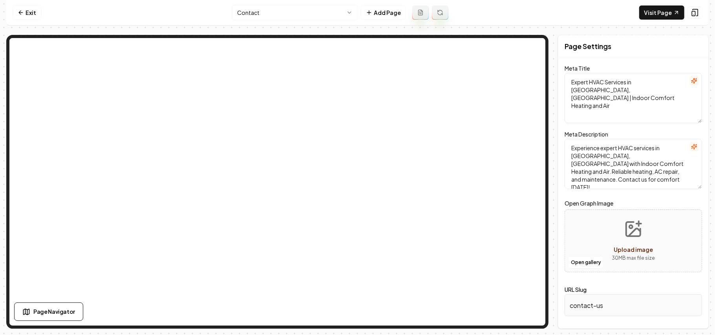
click at [306, 15] on html "Computer Required This feature is only available on a computer. Please switch t…" at bounding box center [357, 167] width 715 height 335
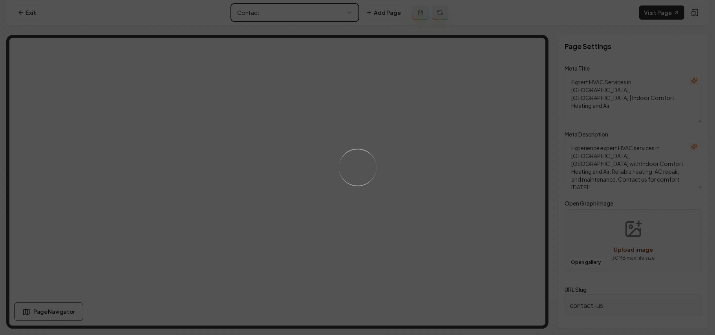
type textarea "Walk-In Cooler Installation | HVAC Experts | Indoor Comfort"
type textarea "Expert walk-in cooler installation by Indoor Comfort Heating and Air in Lindale…"
type input "walk-in-cooler-installation"
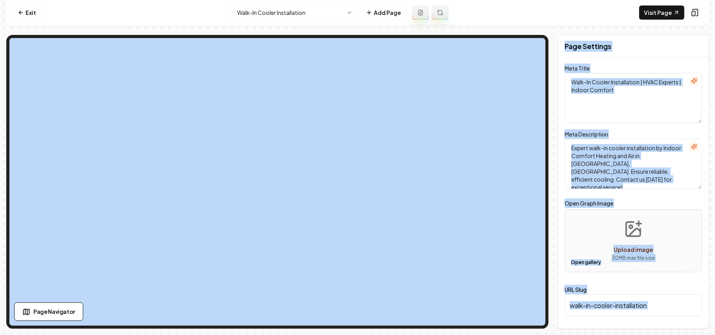
click at [303, 16] on html "Computer Required This feature is only available on a computer. Please switch t…" at bounding box center [357, 167] width 715 height 335
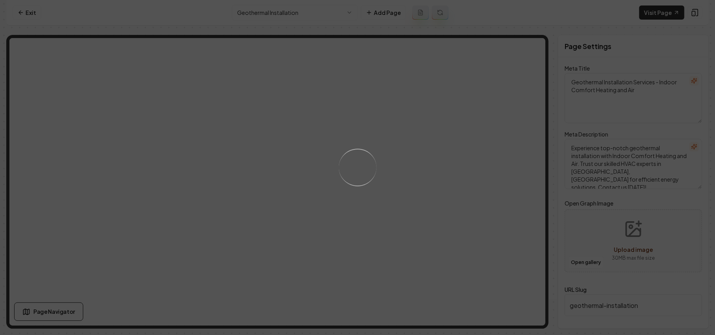
click at [553, 71] on div "Loading..." at bounding box center [357, 167] width 715 height 335
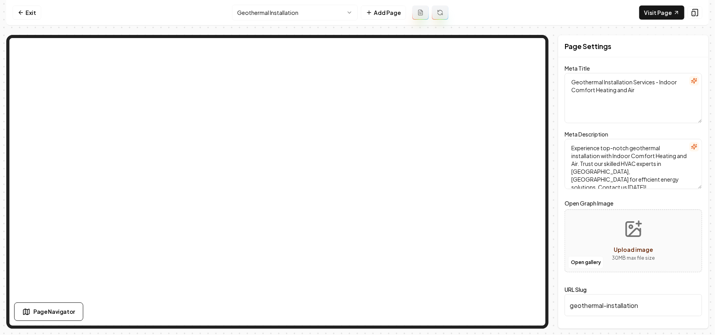
click at [297, 14] on html "Computer Required This feature is only available on a computer. Please switch t…" at bounding box center [357, 167] width 715 height 335
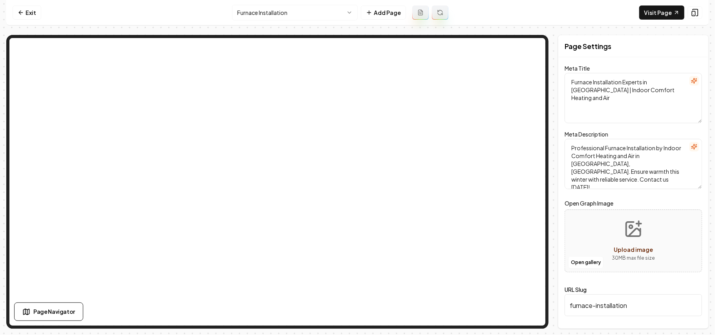
click at [290, 8] on html "Computer Required This feature is only available on a computer. Please switch t…" at bounding box center [357, 167] width 715 height 335
click at [294, 11] on html "Computer Required This feature is only available on a computer. Please switch t…" at bounding box center [357, 167] width 715 height 335
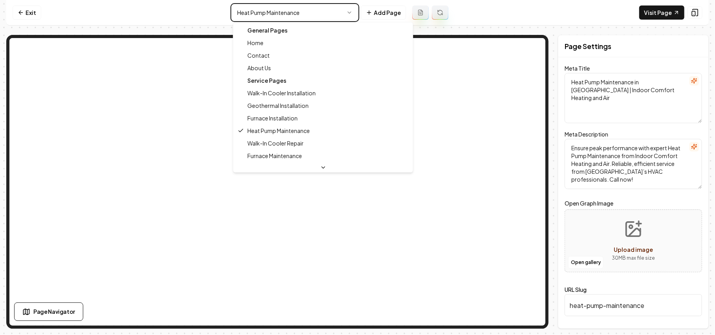
type textarea "Walk-In Cooler Installation | HVAC Experts | Indoor Comfort"
type textarea "Expert walk-in cooler installation by Indoor Comfort Heating and Air in Lindale…"
type input "walk-in-cooler-installation"
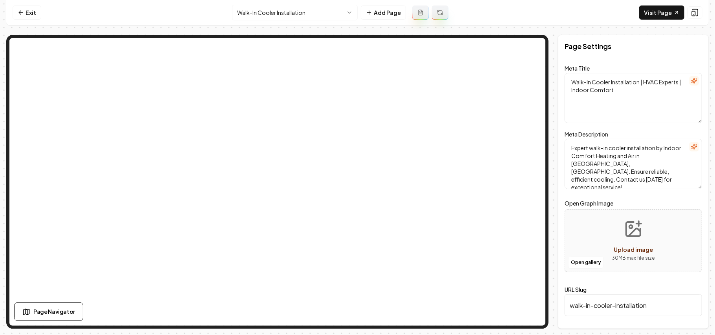
click at [280, 16] on html "Computer Required This feature is only available on a computer. Please switch t…" at bounding box center [357, 167] width 715 height 335
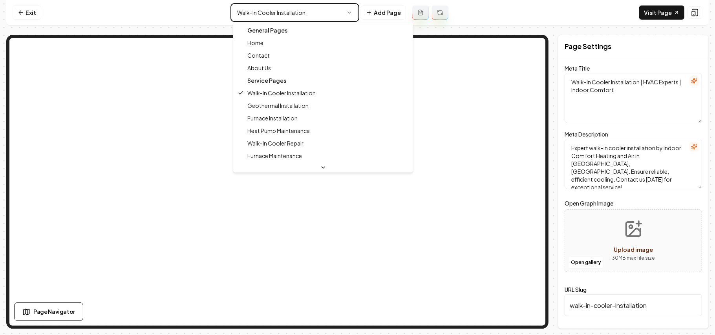
type textarea "Geothermal Installation Services - Indoor Comfort Heating and Air"
type textarea "Experience top-notch geothermal installation with Indoor Comfort Heating and Ai…"
type input "geothermal-installation"
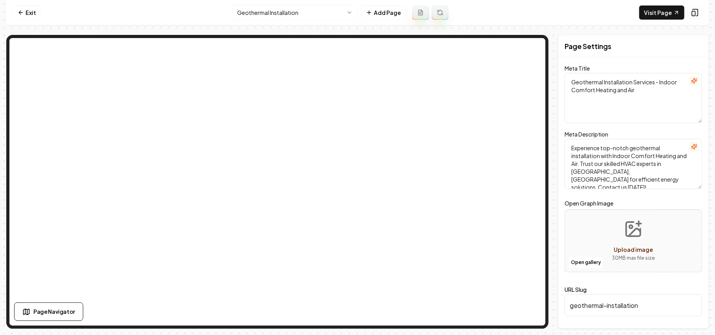
click at [273, 15] on html "Computer Required This feature is only available on a computer. Please switch t…" at bounding box center [357, 167] width 715 height 335
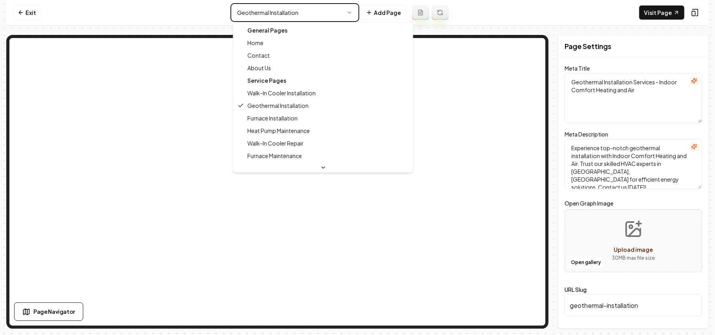
type textarea "Furnace Installation Experts in Lindale | Indoor Comfort Heating and Air"
type textarea "Professional Furnace Installation by Indoor Comfort Heating and Air in Lindale,…"
type input "furnace-installation"
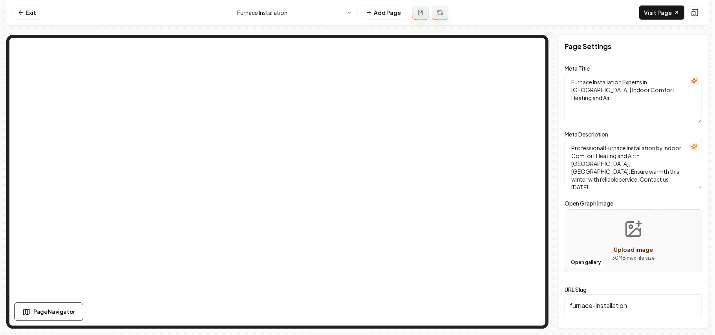
click at [299, 20] on html "Computer Required This feature is only available on a computer. Please switch t…" at bounding box center [357, 167] width 715 height 335
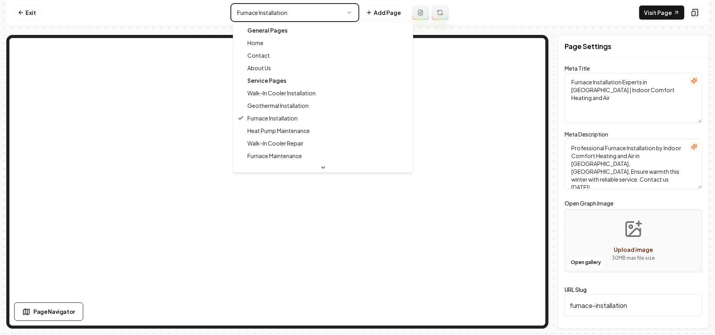
type textarea "Heat Pump Maintenance in Lindale | Indoor Comfort Heating and Air"
type textarea "Ensure peak performance with expert Heat Pump Maintenance from Indoor Comfort H…"
type input "heat-pump-maintenance"
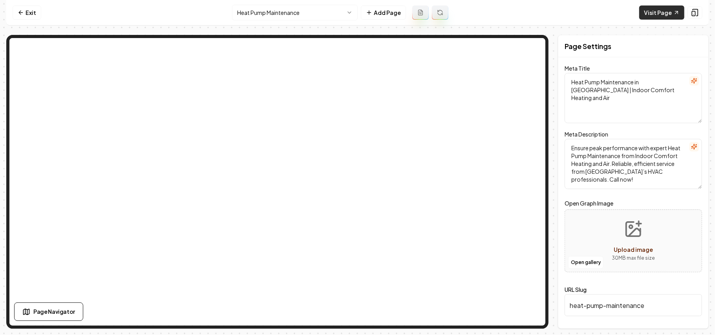
click at [670, 12] on link "Visit Page" at bounding box center [661, 12] width 45 height 14
click at [316, 10] on html "Computer Required This feature is only available on a computer. Please switch t…" at bounding box center [357, 167] width 715 height 335
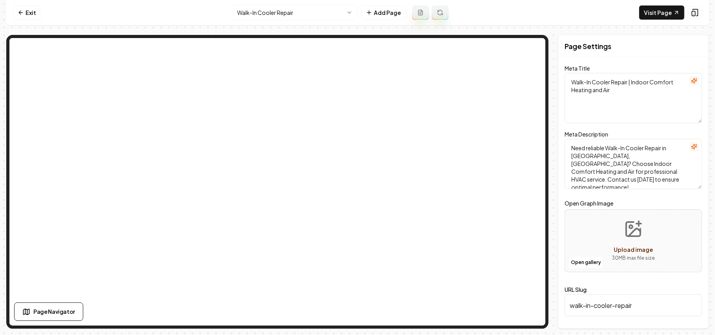
click at [313, 7] on html "Computer Required This feature is only available on a computer. Please switch t…" at bounding box center [357, 167] width 715 height 335
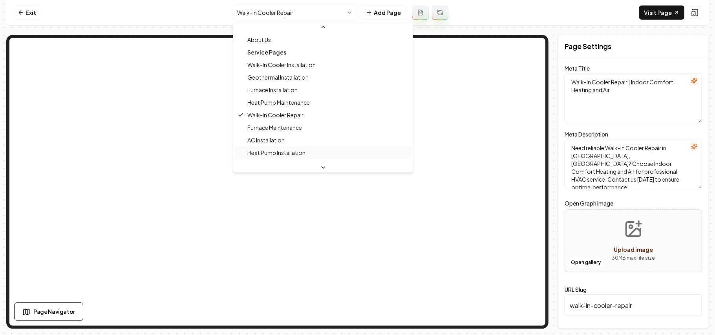
scroll to position [52, 0]
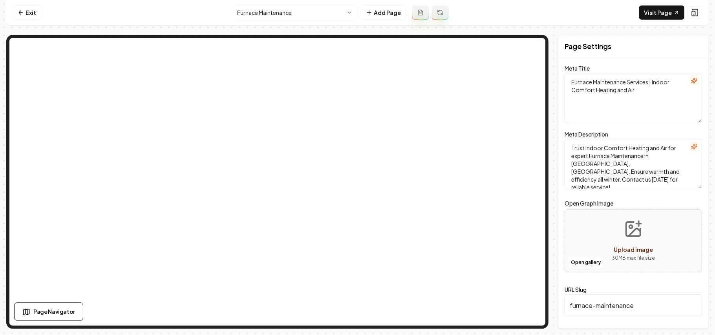
click at [286, 9] on html "Computer Required This feature is only available on a computer. Please switch t…" at bounding box center [357, 167] width 715 height 335
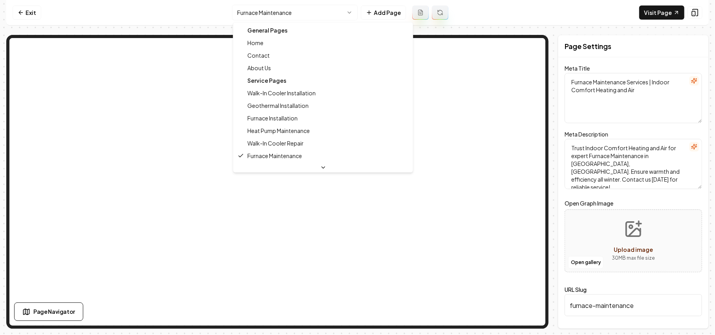
scroll to position [52, 0]
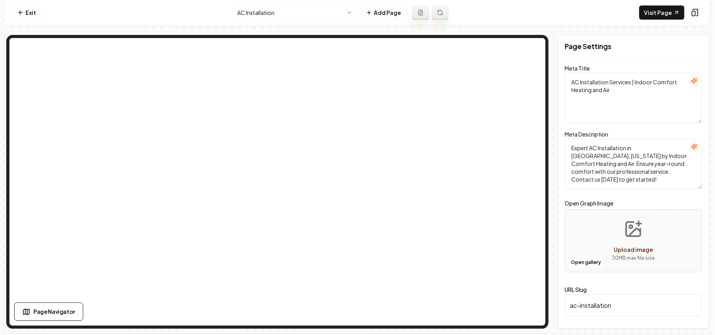
click at [280, 13] on html "Computer Required This feature is only available on a computer. Please switch t…" at bounding box center [357, 167] width 715 height 335
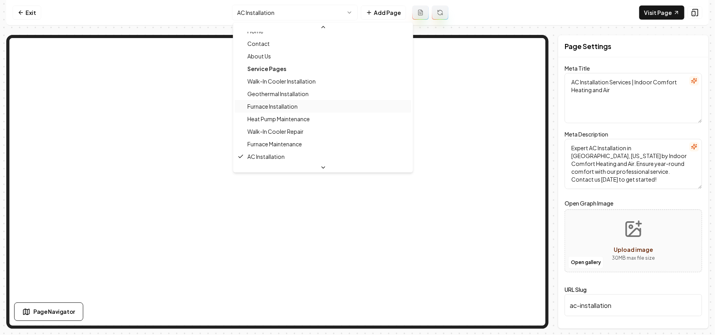
scroll to position [74, 0]
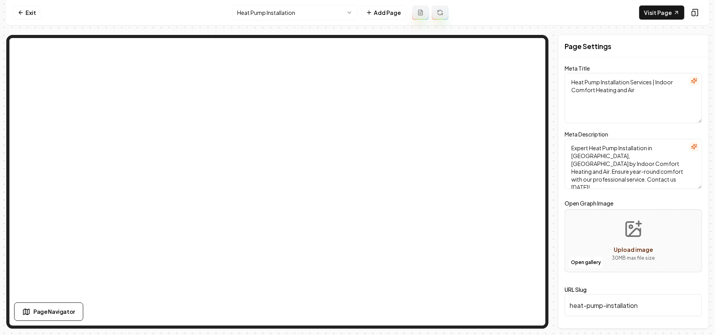
click at [279, 9] on html "Computer Required This feature is only available on a computer. Please switch t…" at bounding box center [357, 167] width 715 height 335
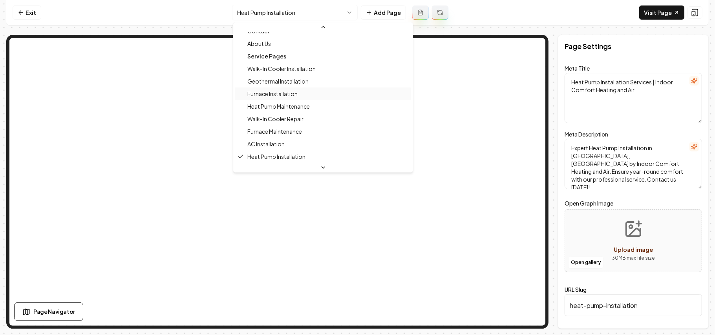
scroll to position [86, 0]
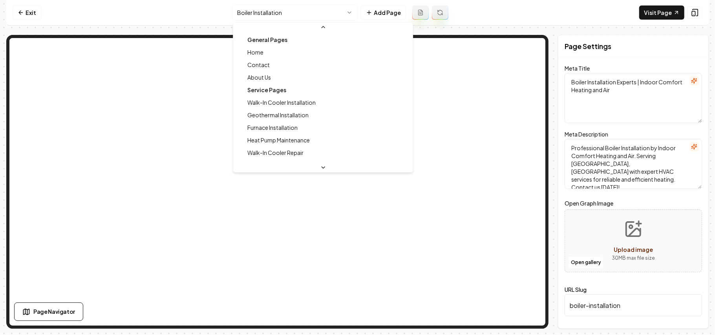
click at [299, 16] on html "Computer Required This feature is only available on a computer. Please switch t…" at bounding box center [357, 167] width 715 height 335
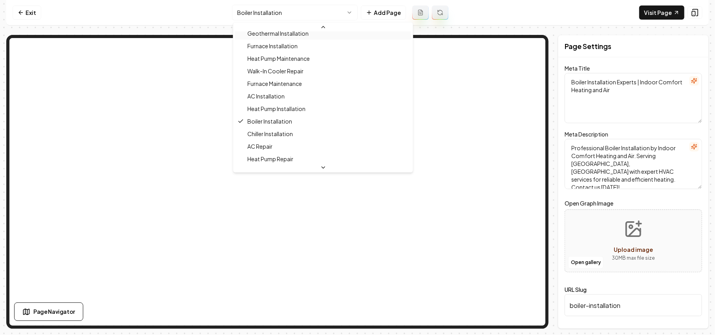
scroll to position [99, 0]
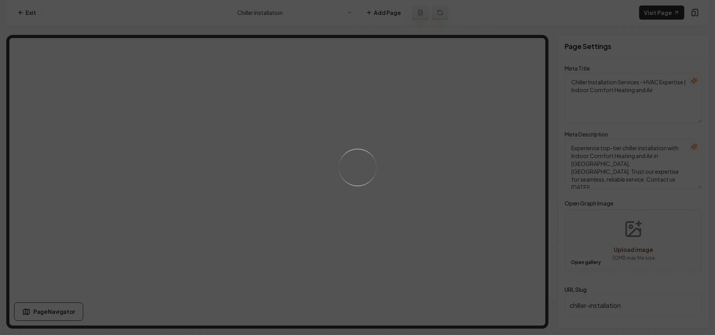
click at [279, 13] on div "Loading..." at bounding box center [357, 167] width 715 height 335
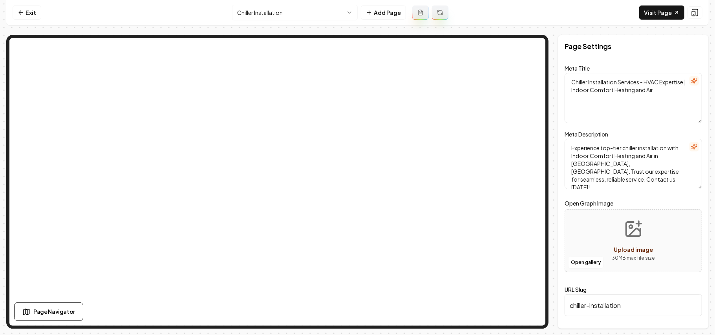
click at [275, 12] on html "Computer Required This feature is only available on a computer. Please switch t…" at bounding box center [357, 167] width 715 height 335
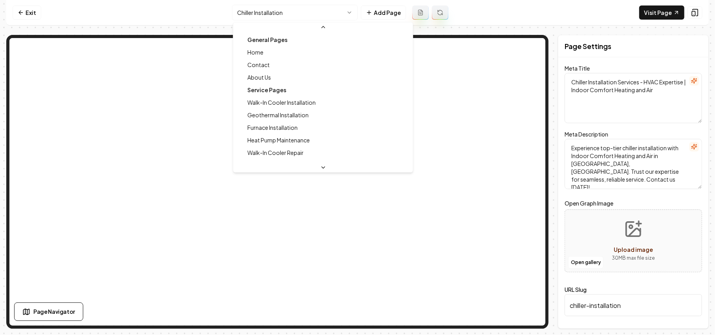
scroll to position [59, 0]
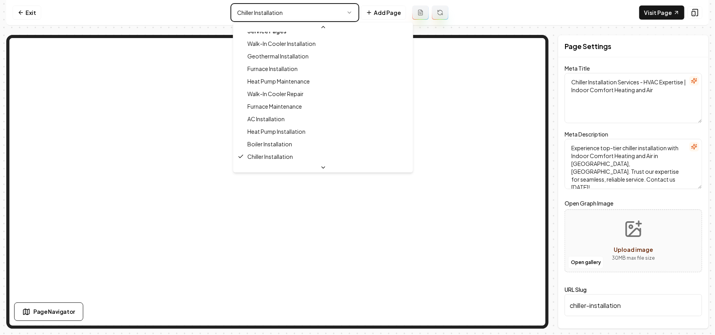
type textarea "Boiler Installation Experts | Indoor Comfort Heating and Air"
type textarea "Professional Boiler Installation by Indoor Comfort Heating and Air. Serving Lin…"
type input "boiler-installation"
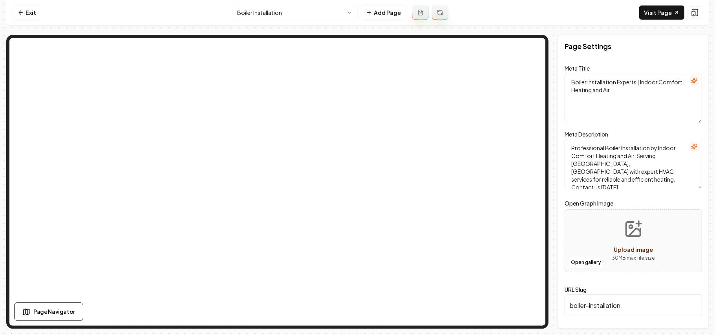
click at [340, 10] on html "Computer Required This feature is only available on a computer. Please switch t…" at bounding box center [357, 167] width 715 height 335
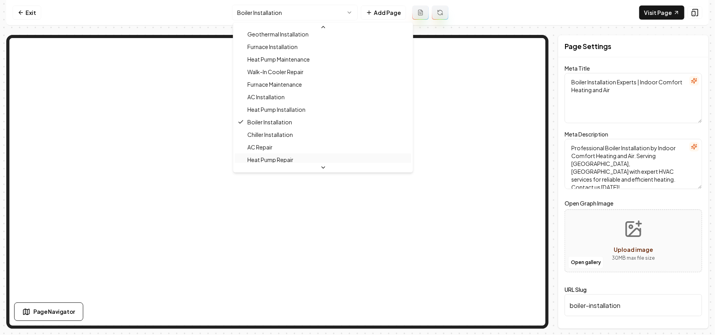
scroll to position [99, 0]
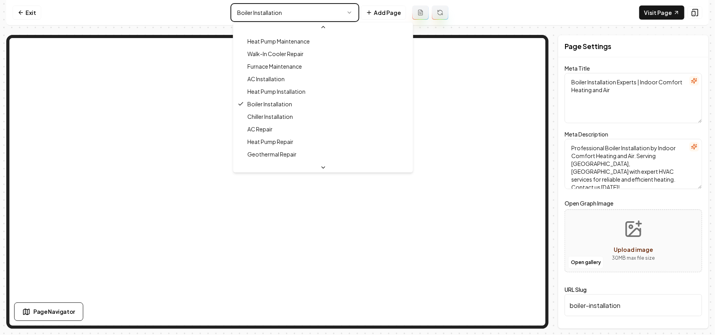
type textarea "Chiller Installation Services - HVAC Expertise | Indoor Comfort Heating and Air"
type textarea "Experience top-tier chiller installation with Indoor Comfort Heating and Air in…"
type input "chiller-installation"
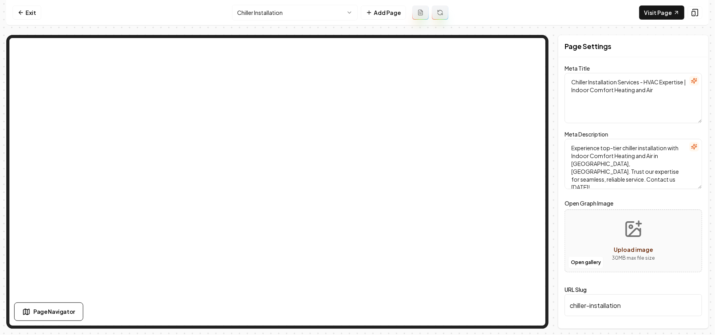
click at [273, 7] on html "Computer Required This feature is only available on a computer. Please switch t…" at bounding box center [357, 167] width 715 height 335
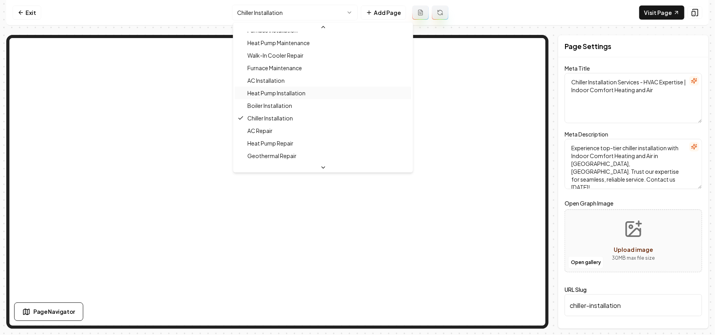
scroll to position [111, 0]
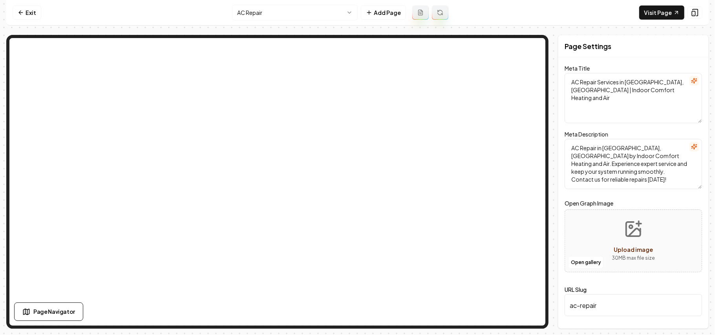
click at [285, 1] on nav "Exit AC Repair Add Page Visit Page" at bounding box center [357, 13] width 702 height 26
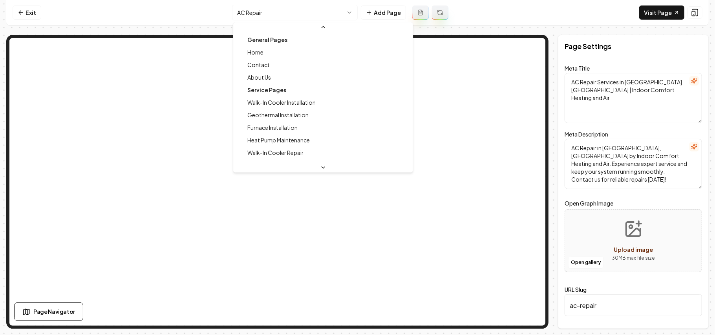
click at [282, 9] on html "Computer Required This feature is only available on a computer. Please switch t…" at bounding box center [357, 167] width 715 height 335
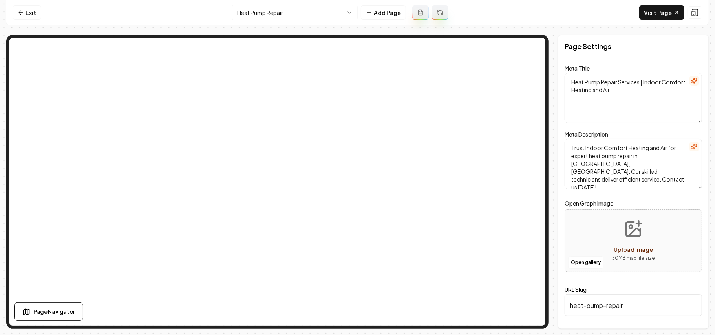
click at [286, 3] on nav "Exit Heat Pump Repair Add Page Visit Page" at bounding box center [357, 13] width 702 height 26
click at [286, 5] on html "Computer Required This feature is only available on a computer. Please switch t…" at bounding box center [357, 167] width 715 height 335
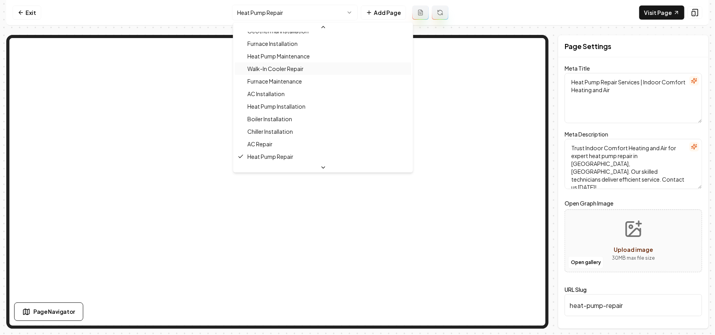
scroll to position [137, 0]
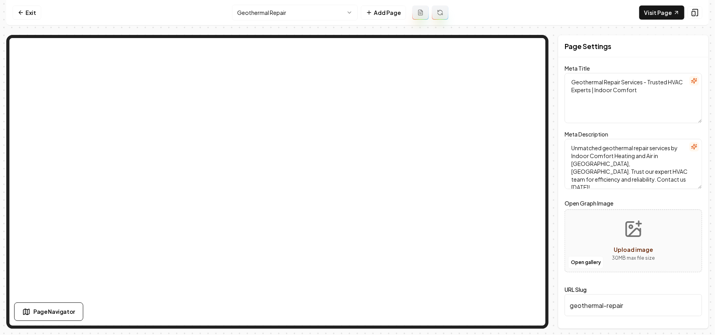
click at [283, 15] on html "Computer Required This feature is only available on a computer. Please switch t…" at bounding box center [357, 167] width 715 height 335
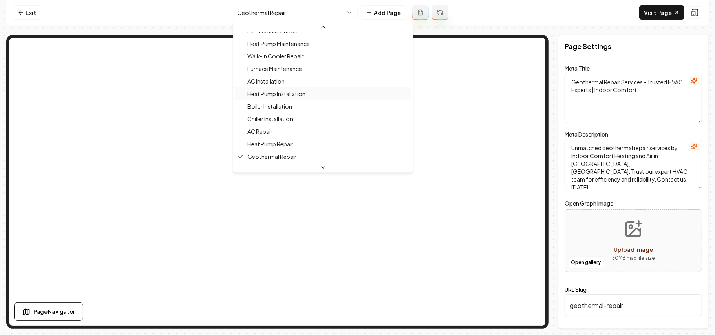
scroll to position [149, 0]
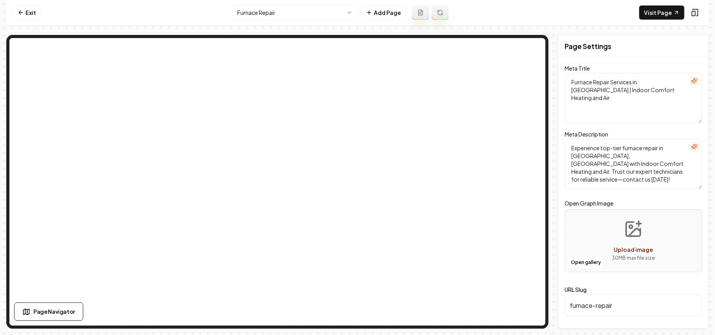
click at [261, 9] on html "Computer Required This feature is only available on a computer. Please switch t…" at bounding box center [357, 167] width 715 height 335
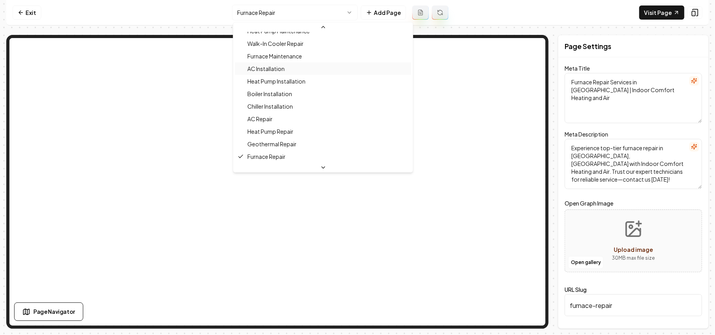
scroll to position [214, 0]
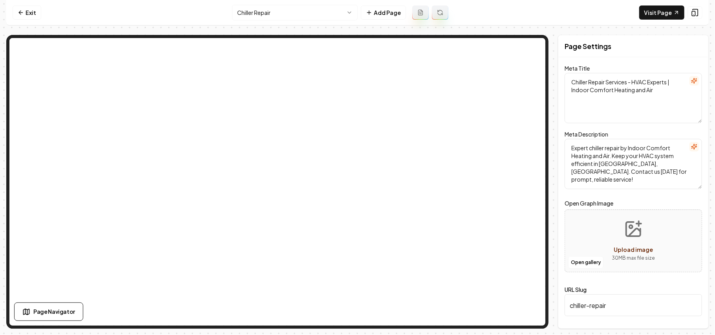
click at [248, 10] on html "Computer Required This feature is only available on a computer. Please switch t…" at bounding box center [357, 167] width 715 height 335
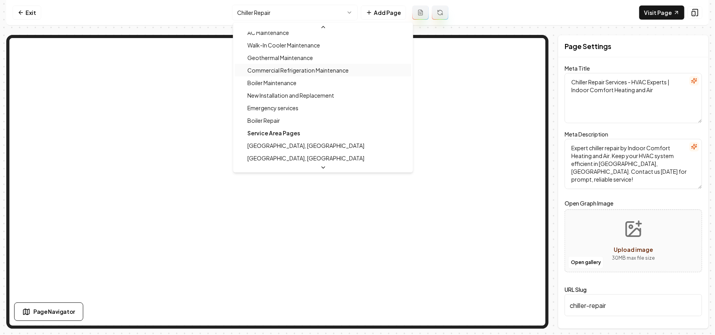
scroll to position [226, 0]
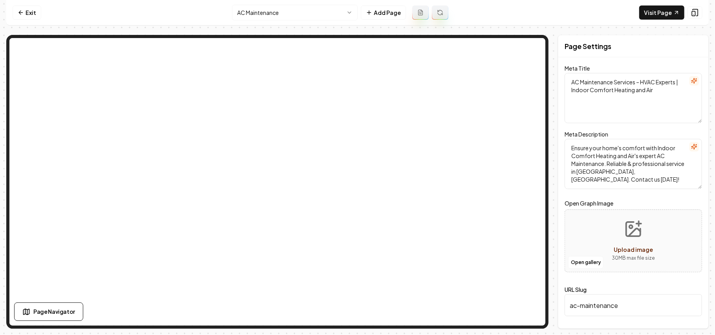
click at [272, 15] on html "Computer Required This feature is only available on a computer. Please switch t…" at bounding box center [357, 167] width 715 height 335
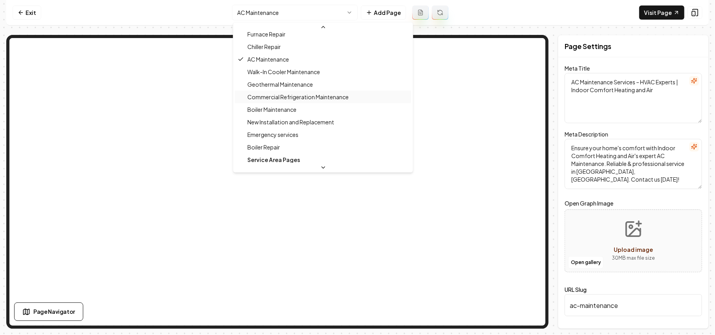
scroll to position [239, 0]
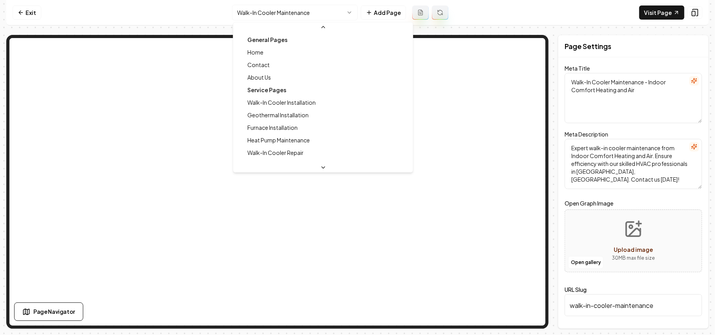
click at [256, 11] on html "Computer Required This feature is only available on a computer. Please switch t…" at bounding box center [357, 167] width 715 height 335
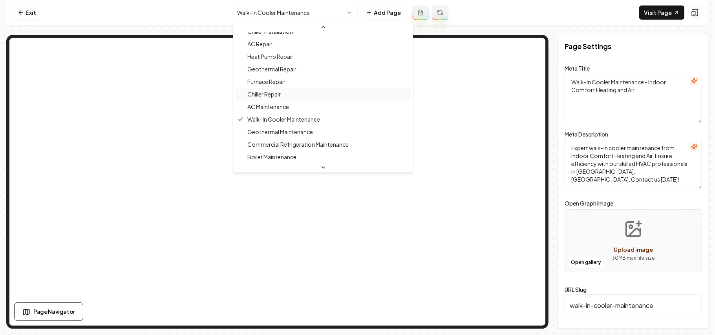
scroll to position [199, 0]
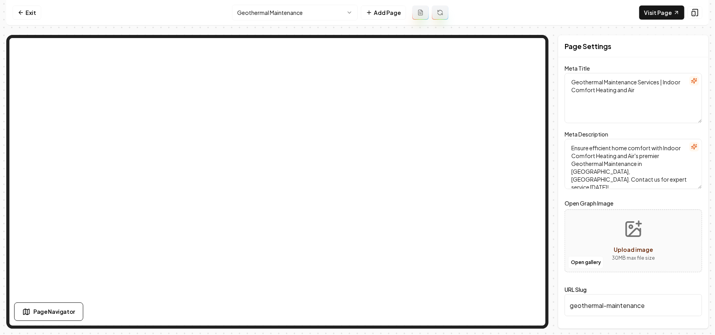
click at [297, 10] on html "Computer Required This feature is only available on a computer. Please switch t…" at bounding box center [357, 167] width 715 height 335
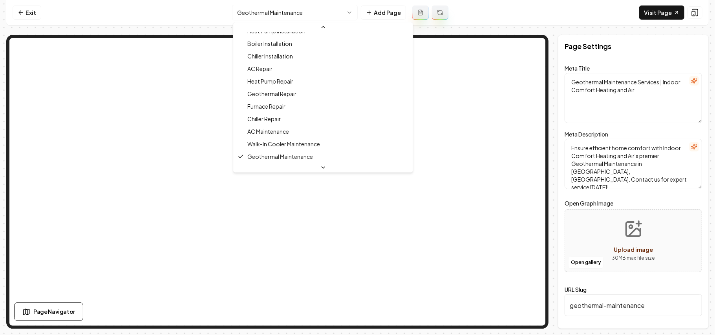
scroll to position [212, 0]
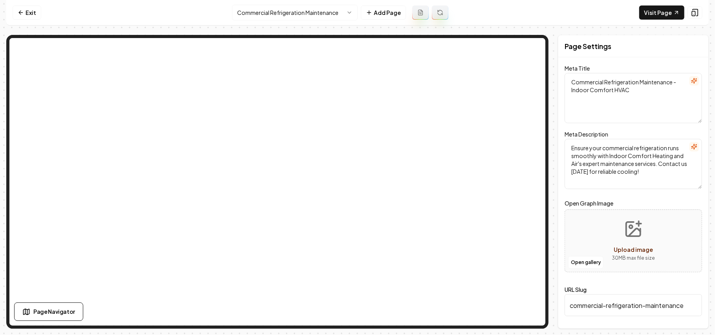
click at [281, 19] on html "Computer Required This feature is only available on a computer. Please switch t…" at bounding box center [357, 167] width 715 height 335
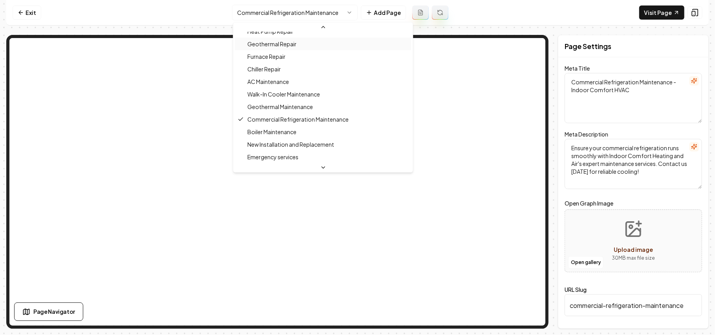
scroll to position [224, 0]
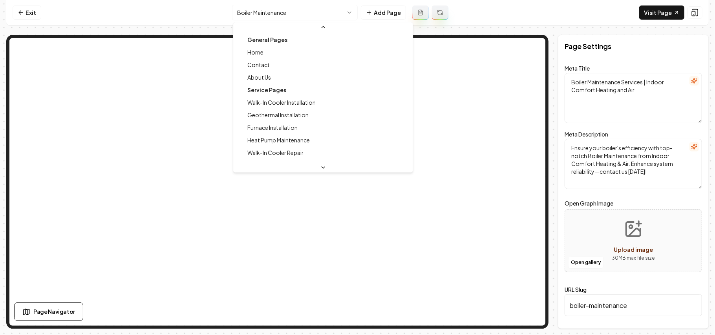
click at [276, 11] on html "Computer Required This feature is only available on a computer. Please switch t…" at bounding box center [357, 167] width 715 height 335
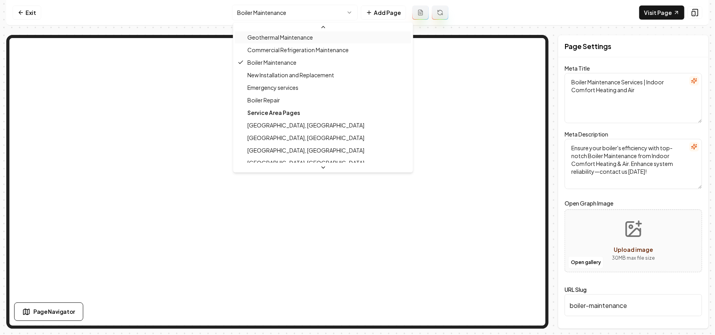
scroll to position [289, 0]
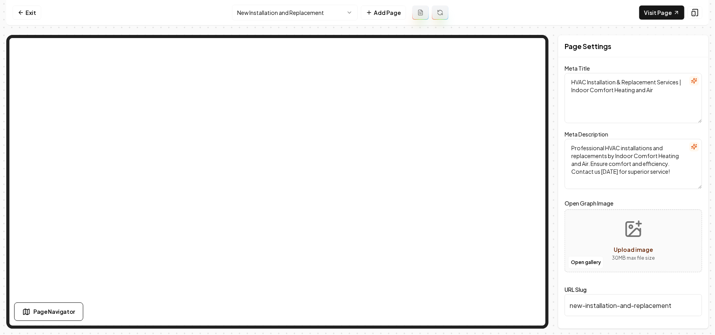
click at [274, 13] on html "Computer Required This feature is only available on a computer. Please switch t…" at bounding box center [357, 167] width 715 height 335
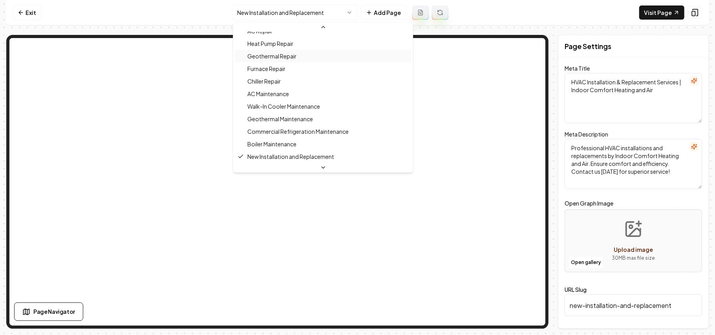
scroll to position [250, 0]
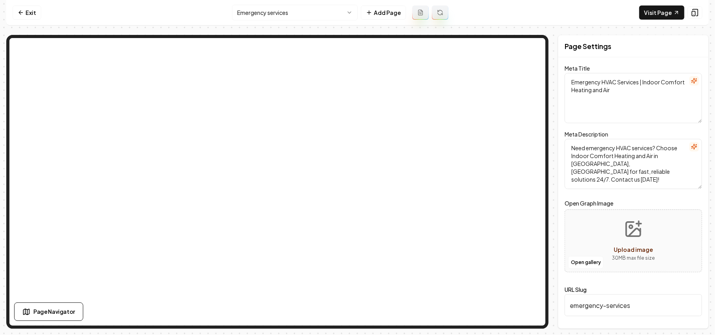
click at [255, 9] on html "Computer Required This feature is only available on a computer. Please switch t…" at bounding box center [357, 167] width 715 height 335
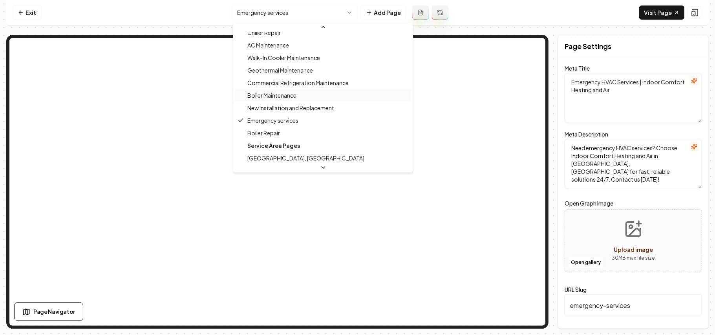
scroll to position [262, 0]
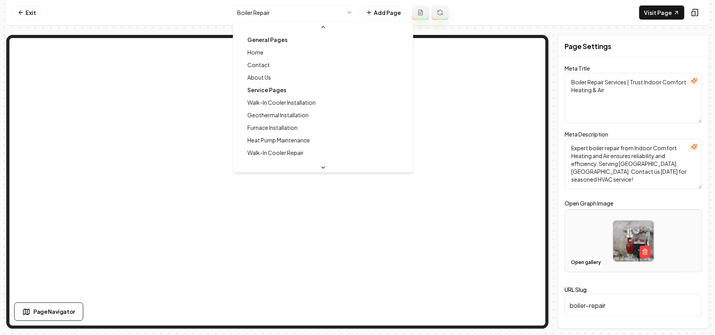
click at [278, 13] on html "Computer Required This feature is only available on a computer. Please switch t…" at bounding box center [357, 167] width 715 height 335
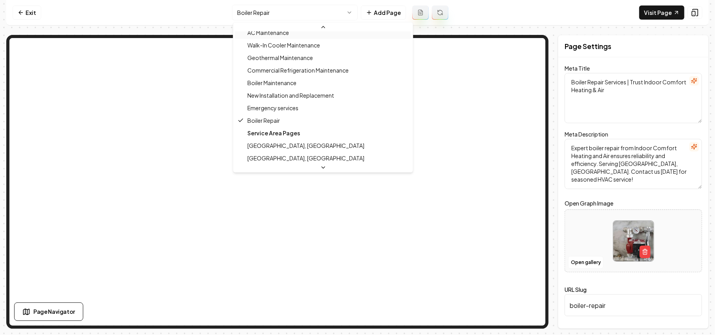
scroll to position [275, 0]
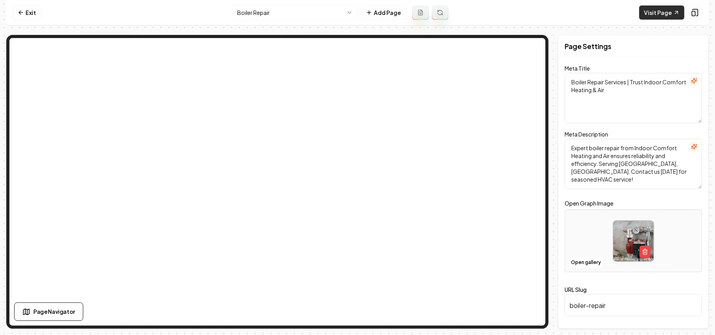
click at [652, 17] on link "Visit Page" at bounding box center [661, 12] width 45 height 14
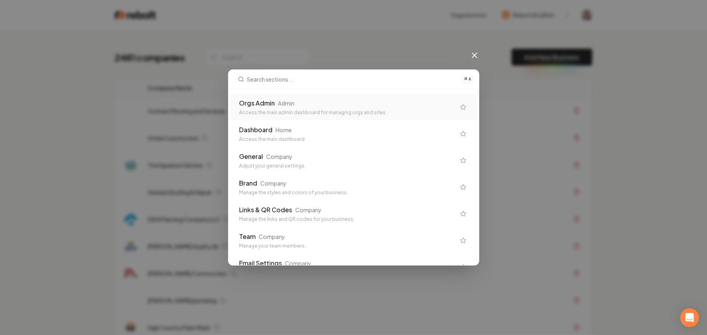
click at [288, 108] on div "Orgs Admin Admin Access the main admin dashboard for managing orgs and sites" at bounding box center [347, 107] width 216 height 17
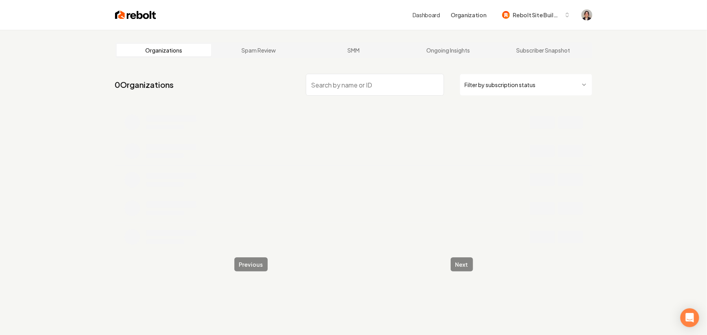
paste input "Hummingbird Screens"
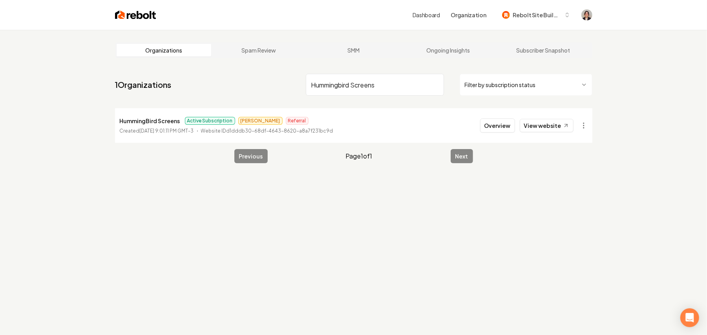
type input "Hummingbird Screens"
click at [501, 138] on li "HummingBird Screens Active Subscription [PERSON_NAME] Created [DATE] 9:01:11 PM…" at bounding box center [353, 125] width 477 height 35
click at [501, 128] on button "Overview" at bounding box center [497, 126] width 35 height 14
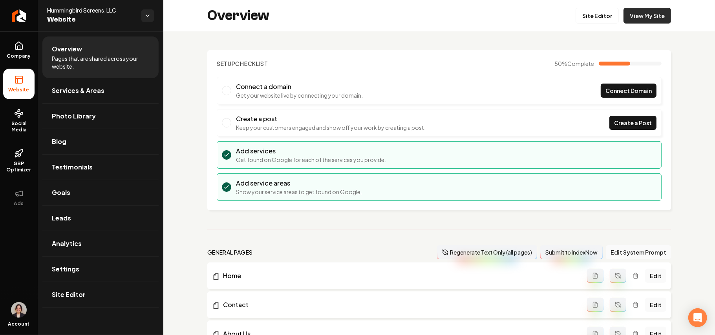
click at [638, 10] on link "View My Site" at bounding box center [646, 16] width 47 height 16
click at [584, 13] on link "Site Editor" at bounding box center [596, 16] width 43 height 16
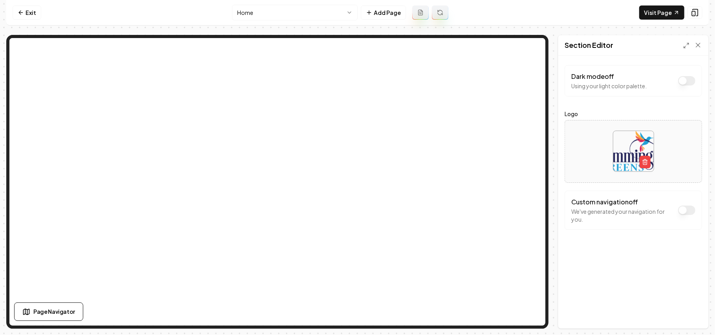
click at [688, 206] on button "Dark mode off" at bounding box center [686, 210] width 17 height 9
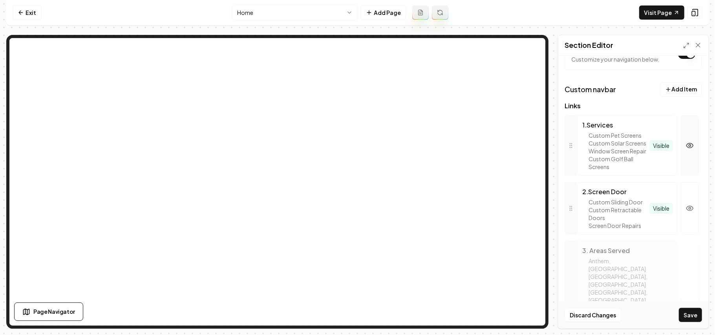
scroll to position [157, 0]
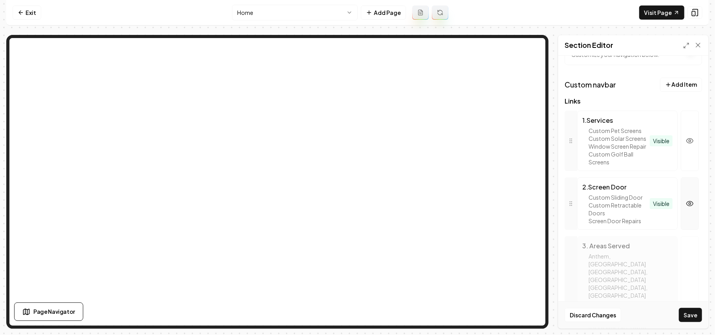
click at [686, 208] on icon "button" at bounding box center [690, 204] width 8 height 8
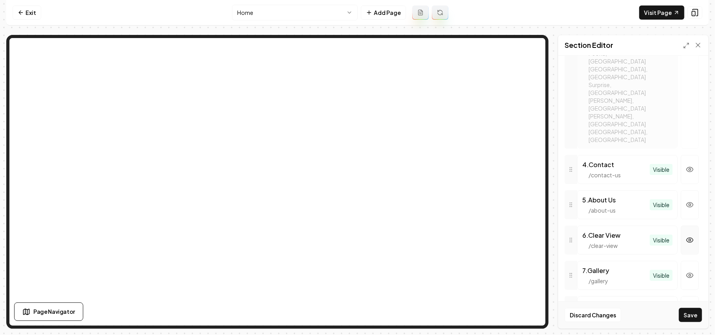
click at [686, 226] on button "button" at bounding box center [689, 240] width 18 height 29
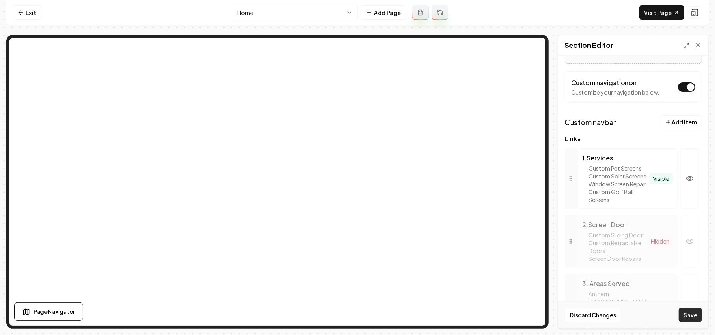
click at [694, 312] on button "Save" at bounding box center [690, 315] width 23 height 14
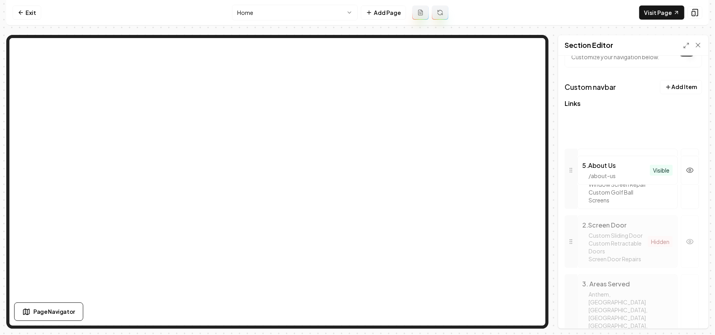
scroll to position [151, 0]
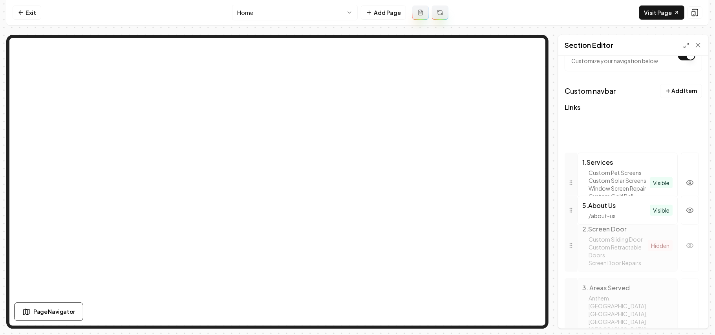
drag, startPoint x: 570, startPoint y: 164, endPoint x: 579, endPoint y: 142, distance: 23.4
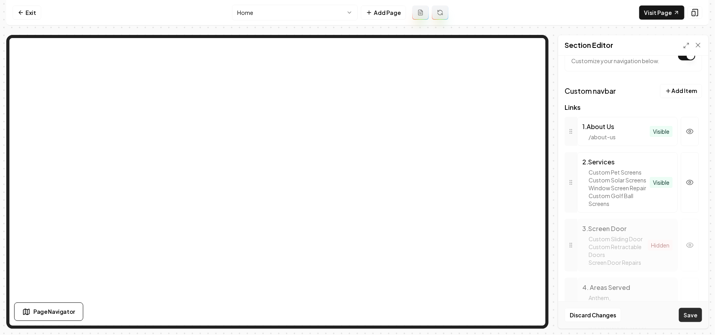
click at [693, 313] on button "Save" at bounding box center [690, 315] width 23 height 14
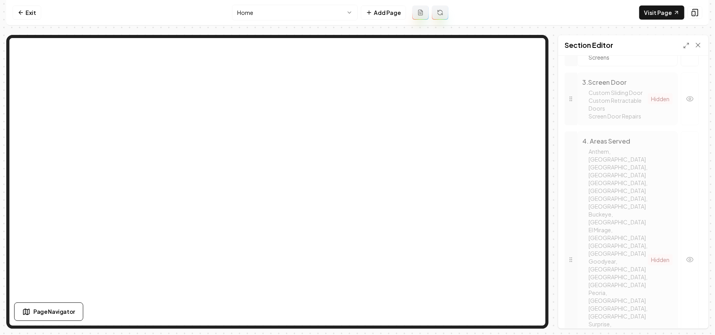
scroll to position [308, 0]
click at [691, 228] on div at bounding box center [689, 249] width 24 height 257
click at [686, 247] on icon "button" at bounding box center [689, 249] width 7 height 5
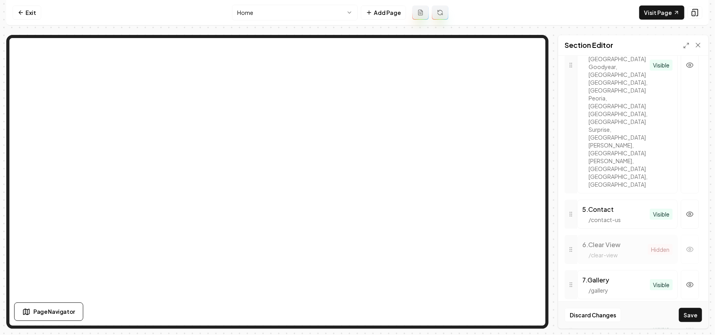
scroll to position [501, 0]
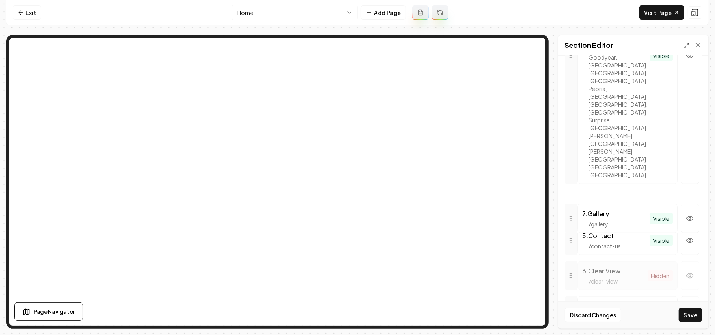
drag, startPoint x: 568, startPoint y: 198, endPoint x: 573, endPoint y: 141, distance: 57.1
click at [27, 14] on link "Exit" at bounding box center [27, 12] width 29 height 14
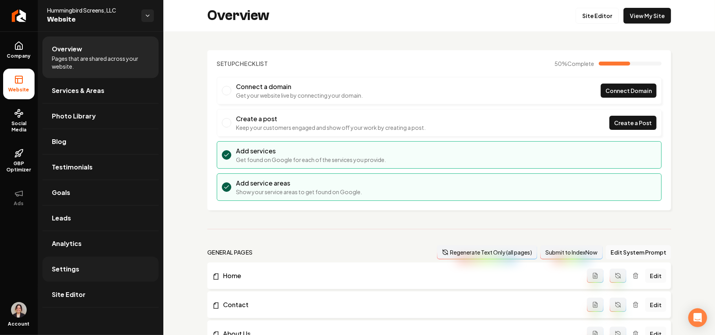
click at [99, 277] on link "Settings" at bounding box center [100, 269] width 116 height 25
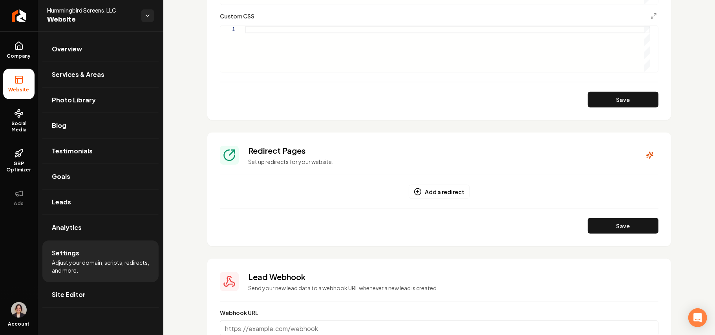
scroll to position [423, 0]
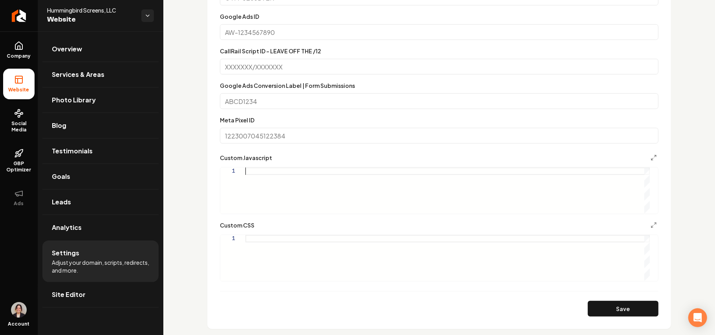
click at [304, 189] on div "Main content area" at bounding box center [447, 191] width 404 height 46
click at [98, 301] on link "Site Editor" at bounding box center [100, 294] width 116 height 25
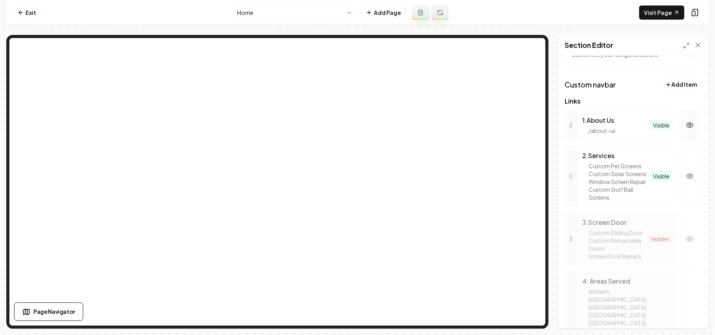
click at [681, 131] on button "button" at bounding box center [689, 125] width 18 height 29
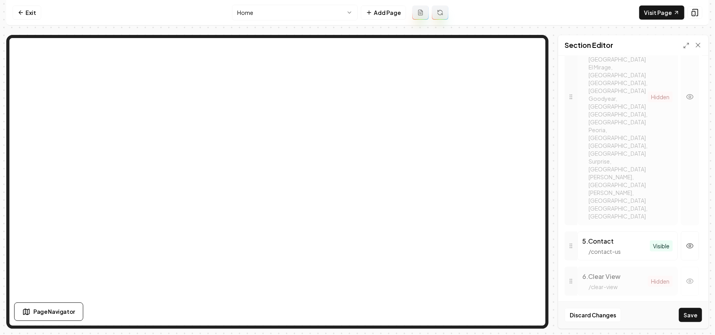
scroll to position [501, 0]
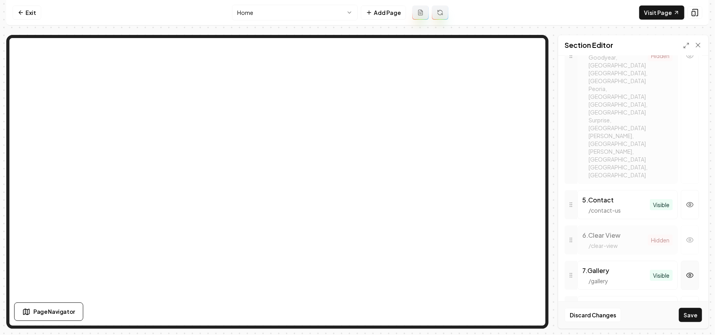
click at [680, 261] on button "button" at bounding box center [689, 275] width 18 height 29
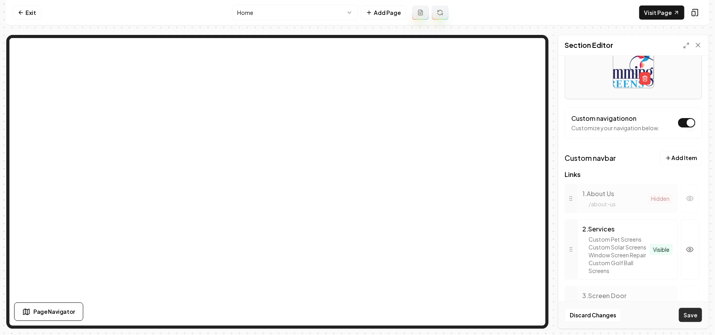
click at [694, 319] on button "Save" at bounding box center [690, 315] width 23 height 14
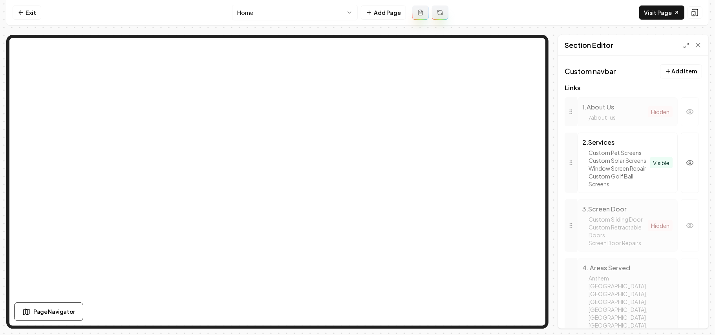
scroll to position [160, 0]
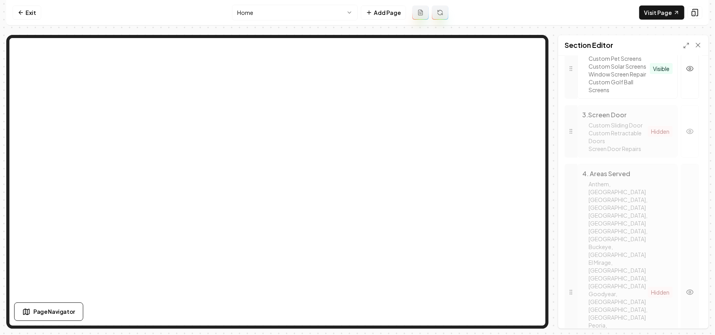
click at [686, 288] on icon "button" at bounding box center [690, 292] width 8 height 8
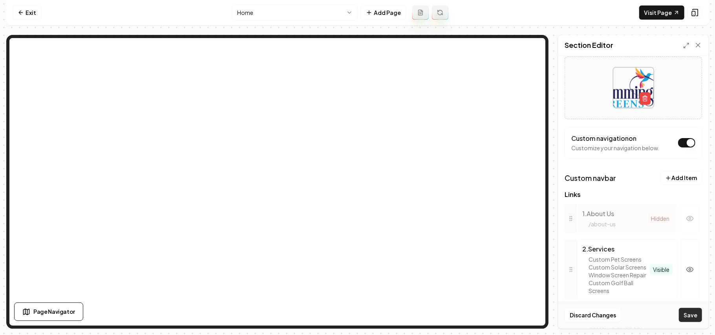
click at [693, 321] on button "Save" at bounding box center [690, 315] width 23 height 14
click at [24, 15] on link "Exit" at bounding box center [27, 12] width 29 height 14
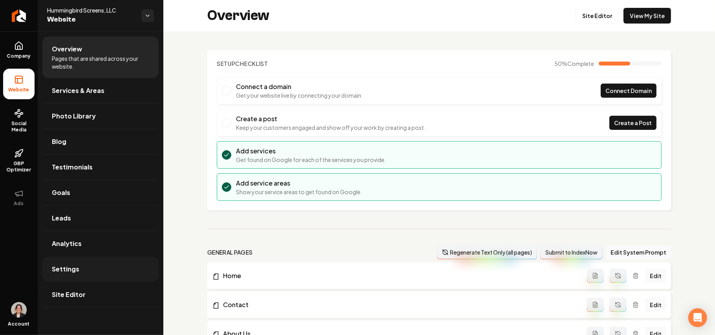
click at [98, 268] on link "Settings" at bounding box center [100, 269] width 116 height 25
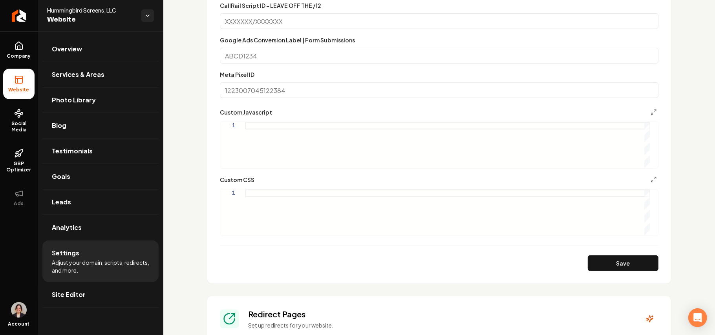
scroll to position [471, 0]
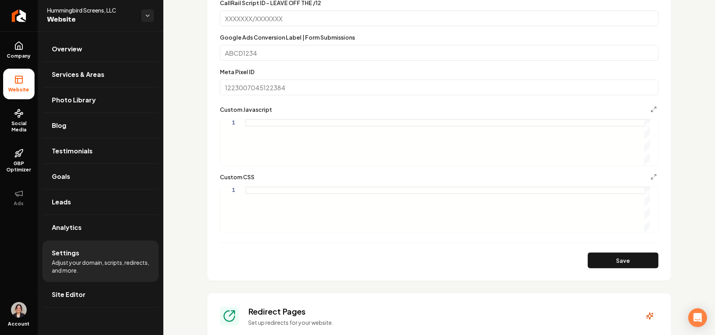
click at [273, 142] on div "Main content area" at bounding box center [447, 142] width 404 height 46
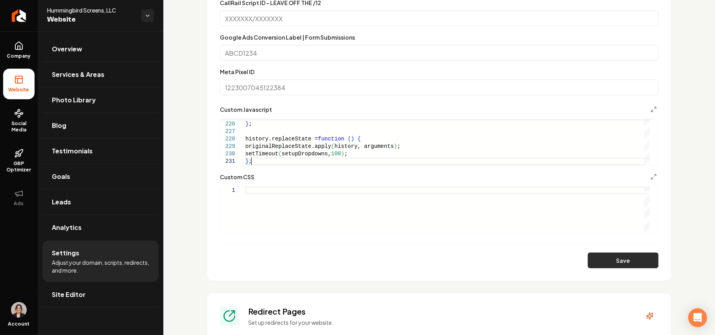
click at [609, 265] on button "Save" at bounding box center [622, 261] width 71 height 16
type textarea "**********"
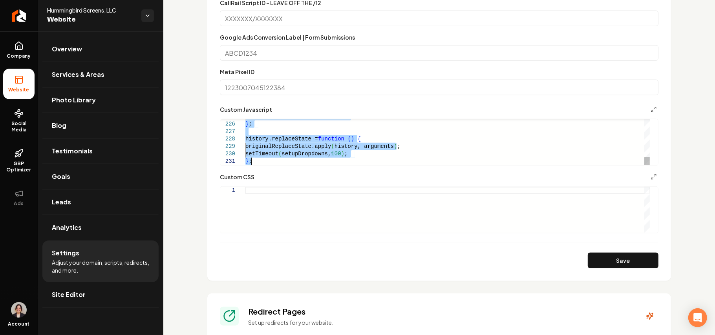
scroll to position [0, 0]
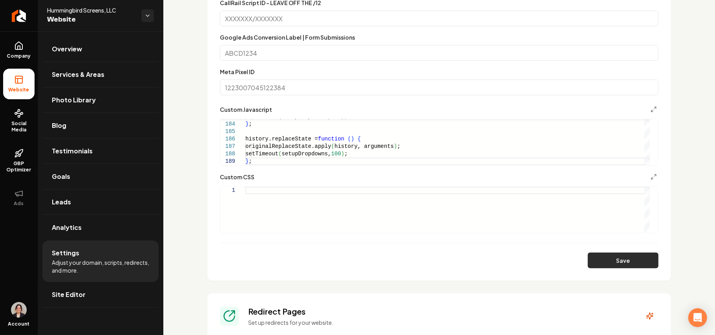
click at [591, 256] on button "Save" at bounding box center [622, 261] width 71 height 16
click at [618, 257] on button "Save" at bounding box center [622, 261] width 71 height 16
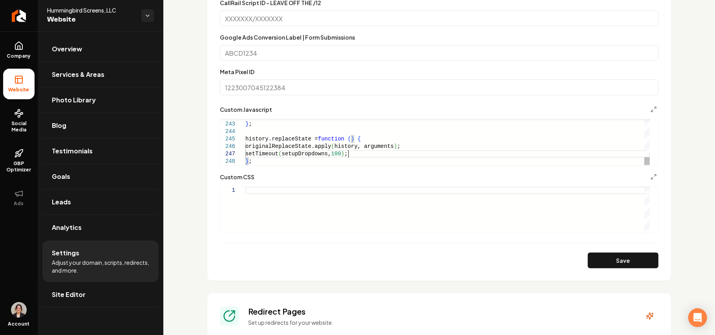
type textarea "**********"
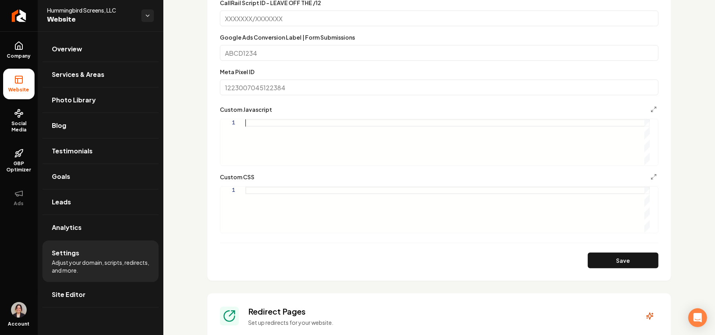
scroll to position [0, 0]
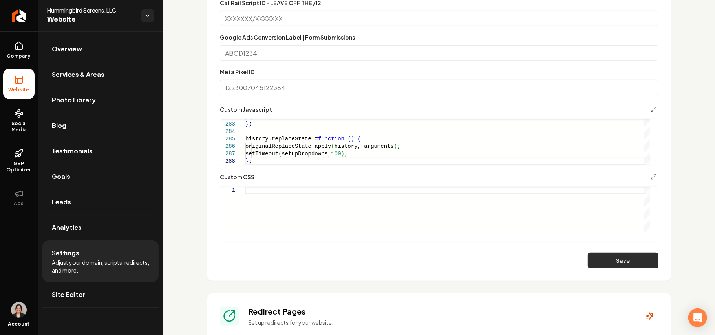
click at [609, 257] on button "Save" at bounding box center [622, 261] width 71 height 16
type textarea "**********"
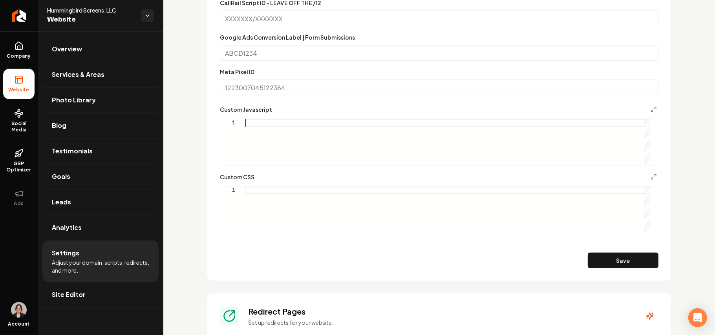
scroll to position [0, 0]
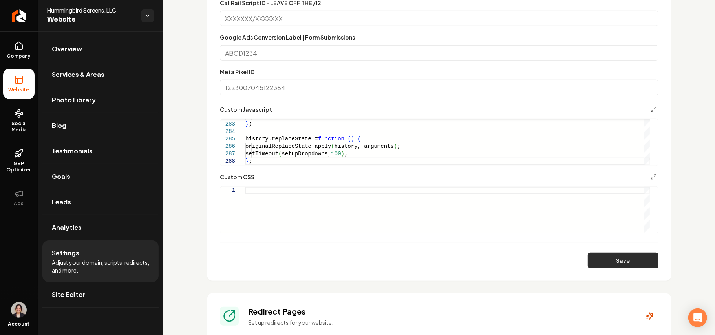
click at [604, 264] on button "Save" at bounding box center [622, 261] width 71 height 16
type textarea "**********"
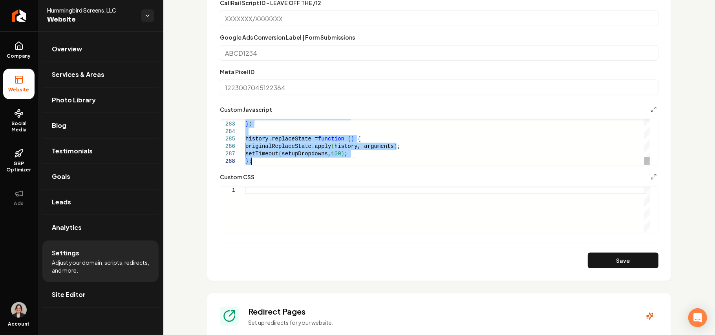
scroll to position [0, 0]
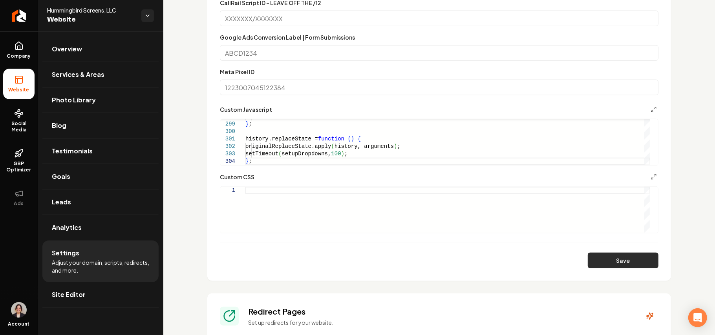
click at [627, 259] on button "Save" at bounding box center [622, 261] width 71 height 16
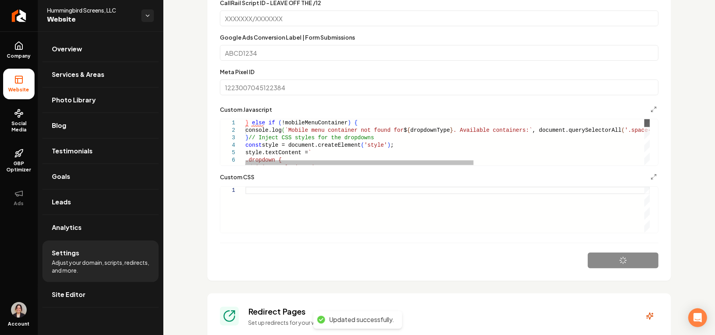
click at [649, 119] on div "Main content area" at bounding box center [646, 123] width 5 height 8
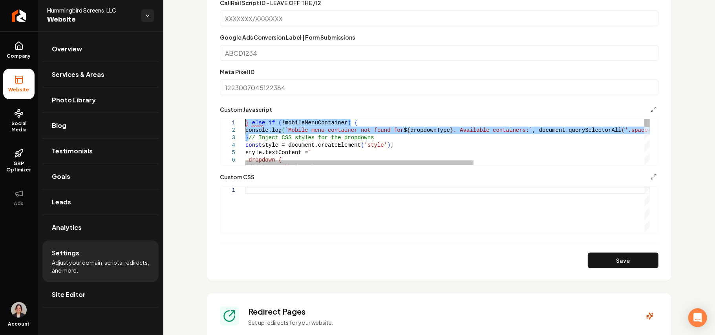
drag, startPoint x: 250, startPoint y: 138, endPoint x: 211, endPoint y: 80, distance: 69.7
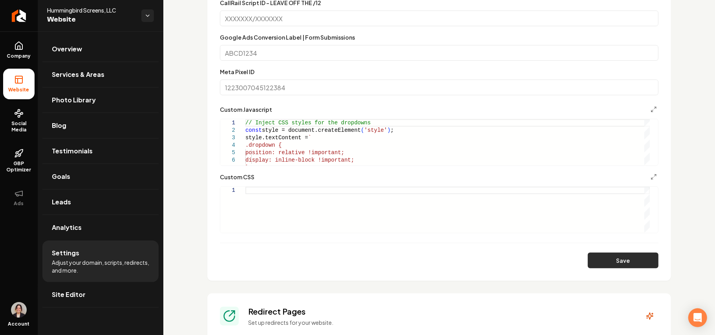
click at [600, 261] on button "Save" at bounding box center [622, 261] width 71 height 16
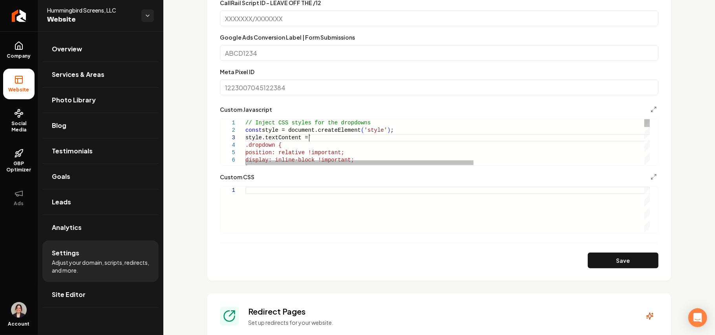
drag, startPoint x: 341, startPoint y: 139, endPoint x: 355, endPoint y: 142, distance: 14.0
type textarea "**********"
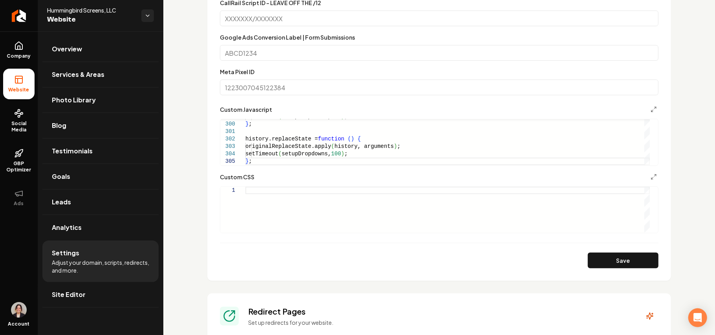
click at [629, 271] on section "**********" at bounding box center [438, 63] width 463 height 436
click at [627, 265] on button "Save" at bounding box center [622, 261] width 71 height 16
type textarea "**********"
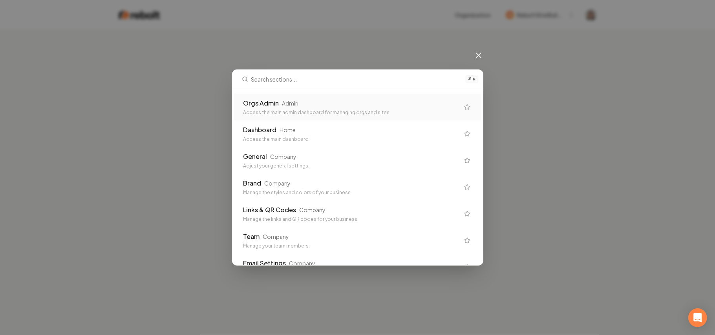
click at [309, 108] on div "Orgs Admin Admin Access the main admin dashboard for managing orgs and sites" at bounding box center [351, 107] width 216 height 17
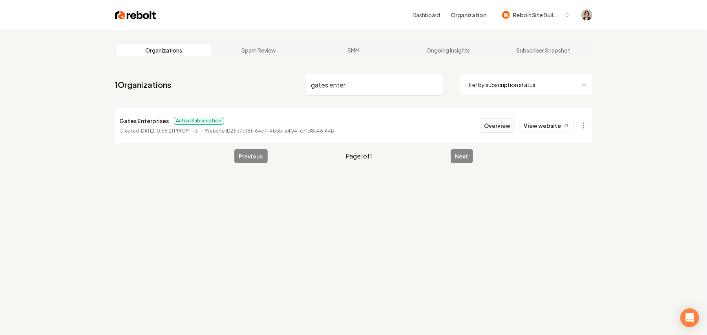
type input "gates enter"
click at [499, 129] on button "Overview" at bounding box center [497, 126] width 35 height 14
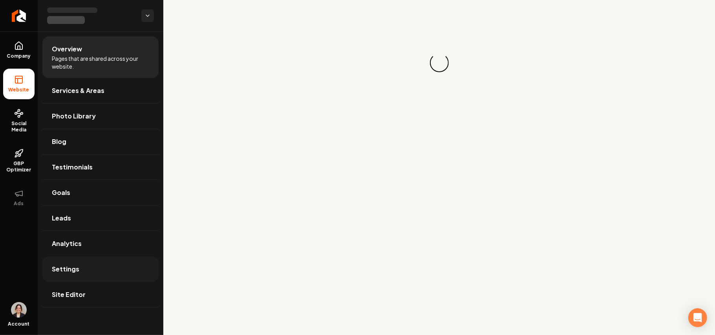
click at [92, 270] on link "Settings" at bounding box center [100, 269] width 116 height 25
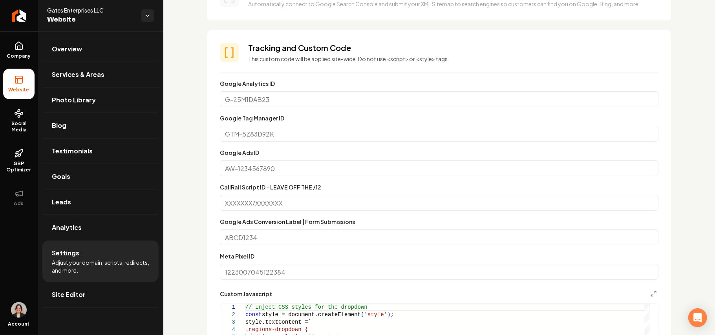
scroll to position [418, 0]
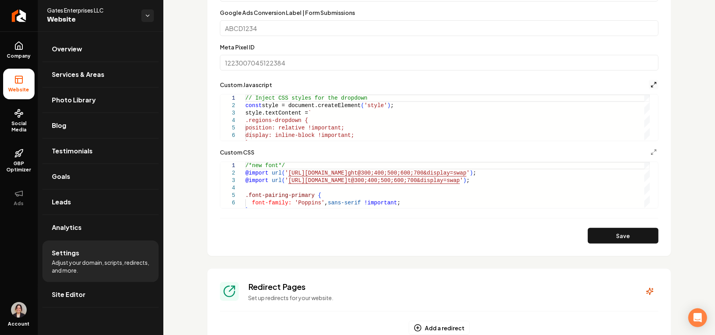
click at [650, 82] on icon "Main content area" at bounding box center [653, 85] width 6 height 6
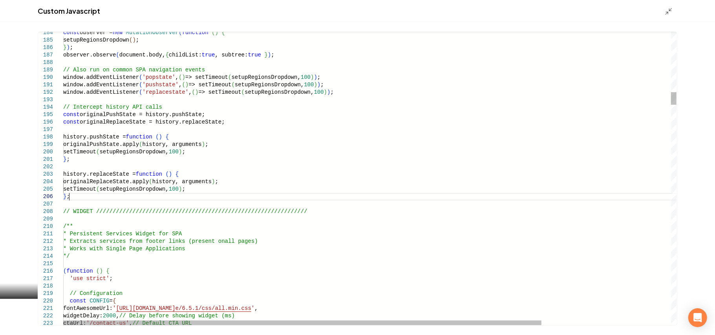
scroll to position [0, 0]
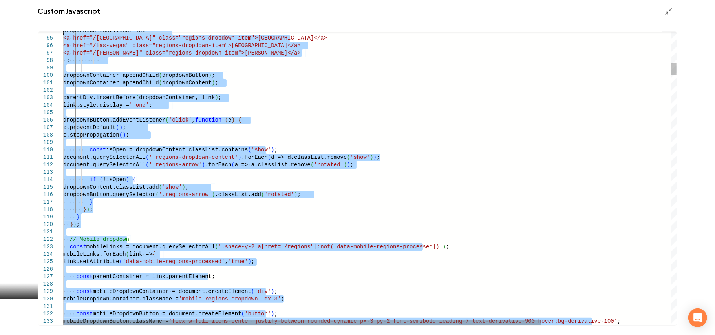
type textarea "**********"
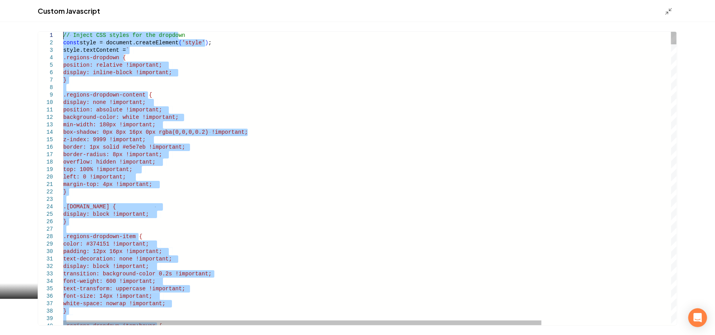
drag, startPoint x: 76, startPoint y: 198, endPoint x: 38, endPoint y: -46, distance: 246.6
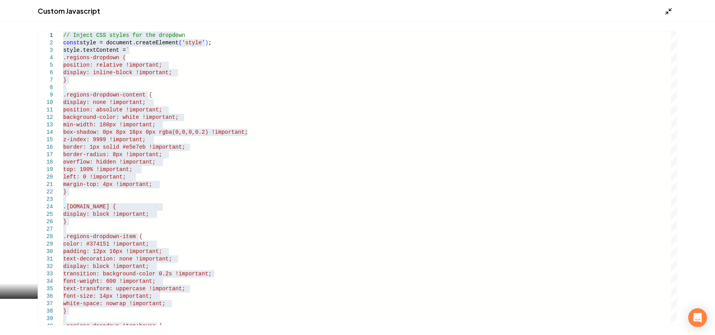
click at [669, 9] on polyline "Main content area" at bounding box center [670, 10] width 2 height 2
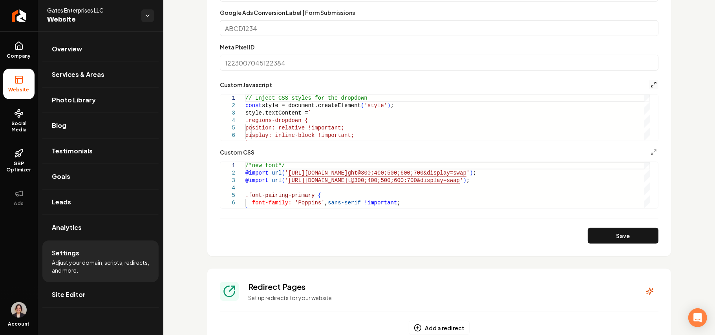
click at [651, 86] on polyline "Main content area" at bounding box center [652, 87] width 2 height 2
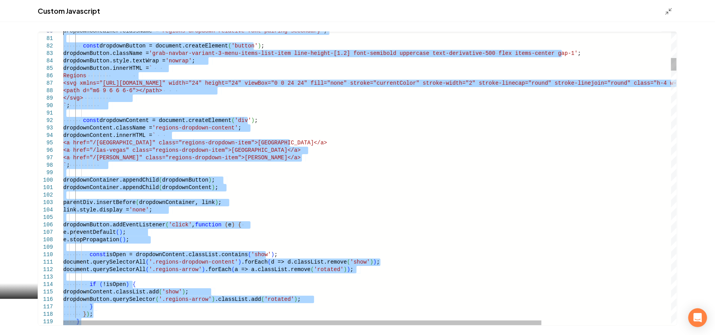
type textarea "**********"
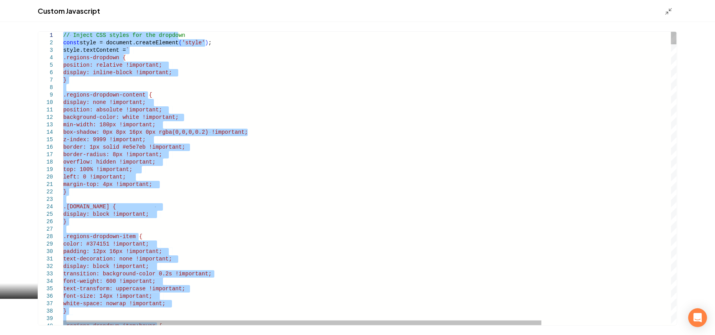
drag, startPoint x: 71, startPoint y: 146, endPoint x: 21, endPoint y: -46, distance: 198.0
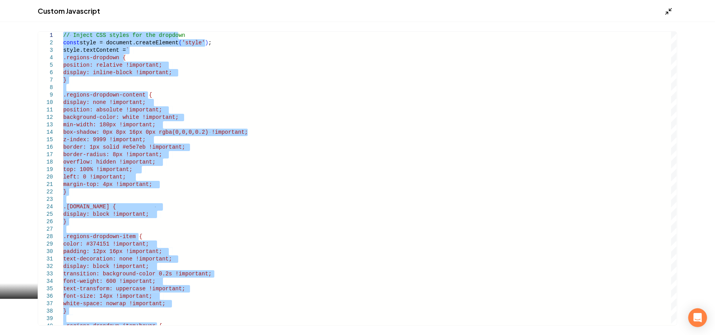
click at [666, 12] on polyline "Main content area" at bounding box center [667, 13] width 2 height 2
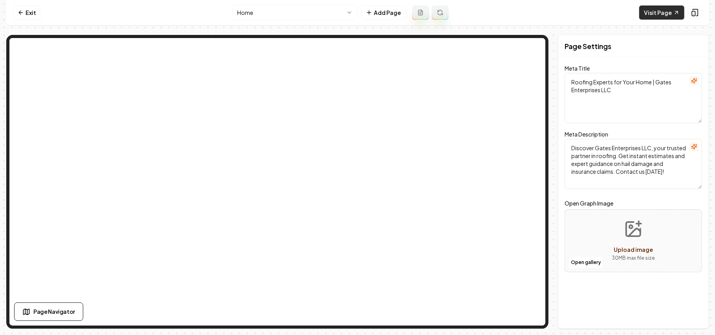
click at [663, 16] on link "Visit Page" at bounding box center [661, 12] width 45 height 14
click at [674, 14] on icon at bounding box center [676, 12] width 6 height 6
click at [665, 10] on link "Visit Page" at bounding box center [661, 12] width 45 height 14
click at [648, 16] on link "Visit Page" at bounding box center [661, 12] width 45 height 14
